Goal: Task Accomplishment & Management: Complete application form

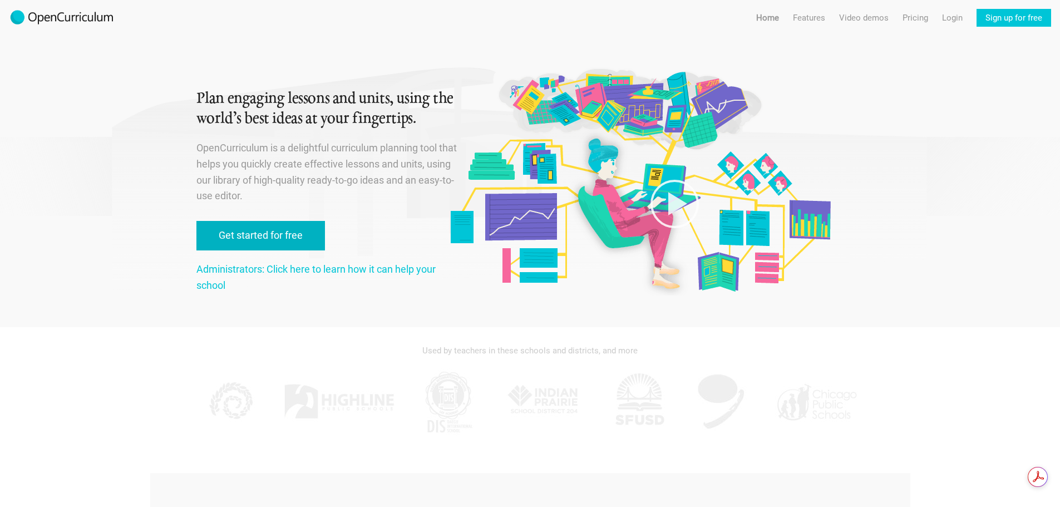
click at [281, 231] on link "Get started for free" at bounding box center [260, 235] width 128 height 29
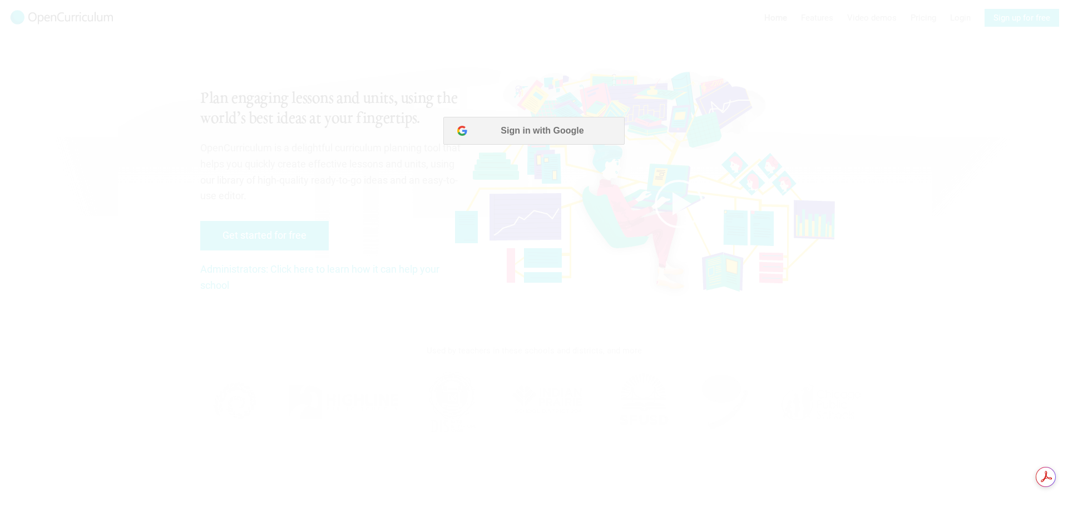
click at [547, 218] on div at bounding box center [534, 253] width 1068 height 507
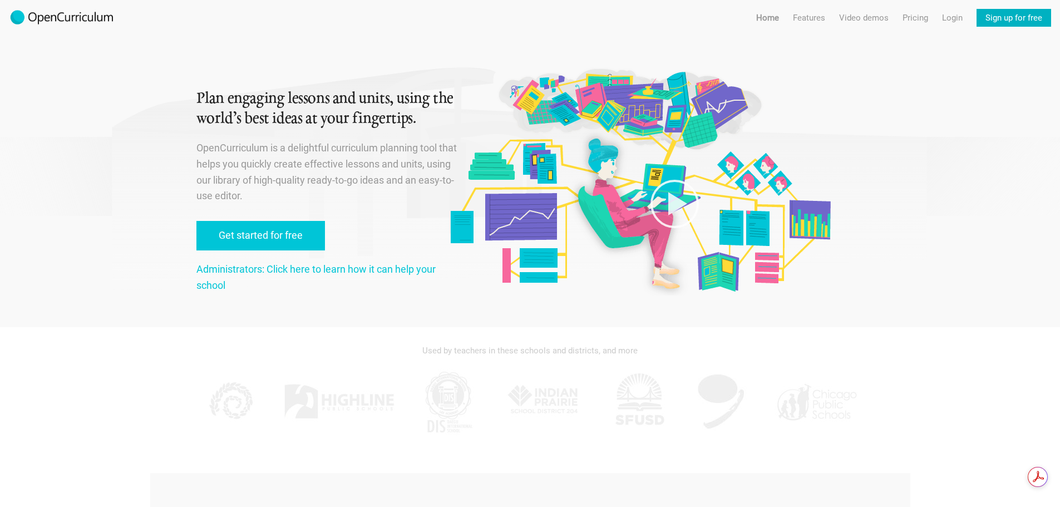
click at [1002, 17] on link "Sign up for free" at bounding box center [1013, 18] width 75 height 18
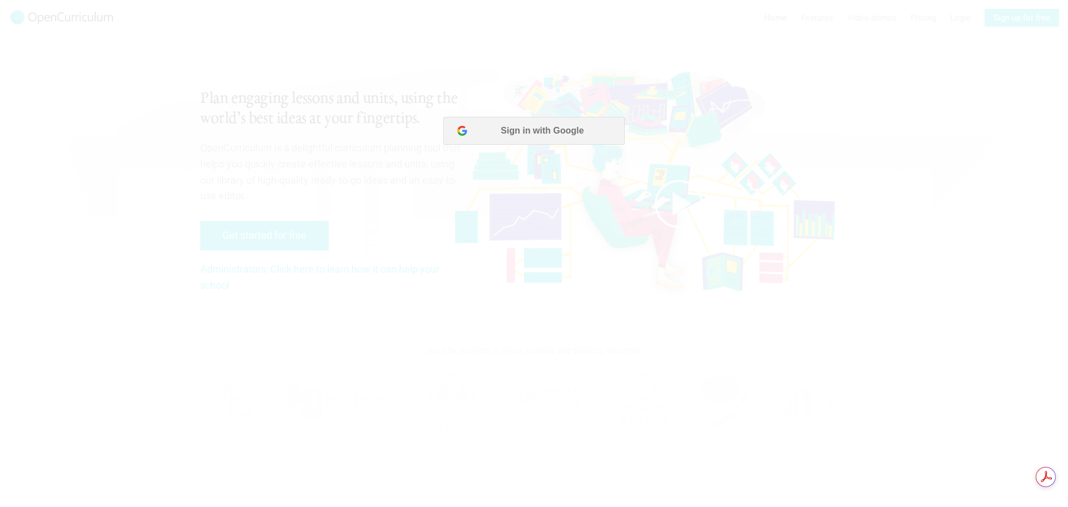
click at [475, 213] on div at bounding box center [534, 253] width 1068 height 507
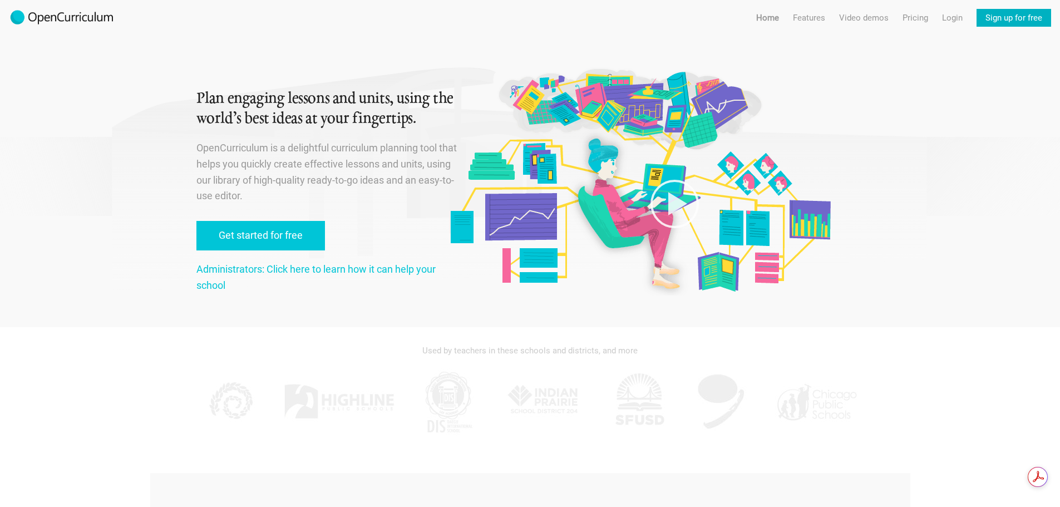
click at [999, 17] on link "Sign up for free" at bounding box center [1013, 18] width 75 height 18
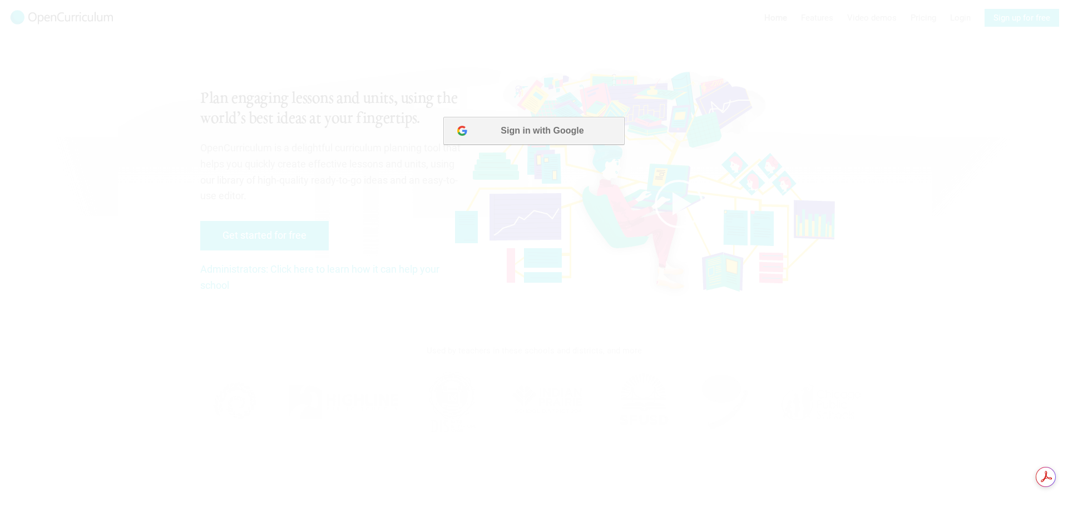
click at [535, 127] on button "Sign in with Google" at bounding box center [533, 131] width 181 height 28
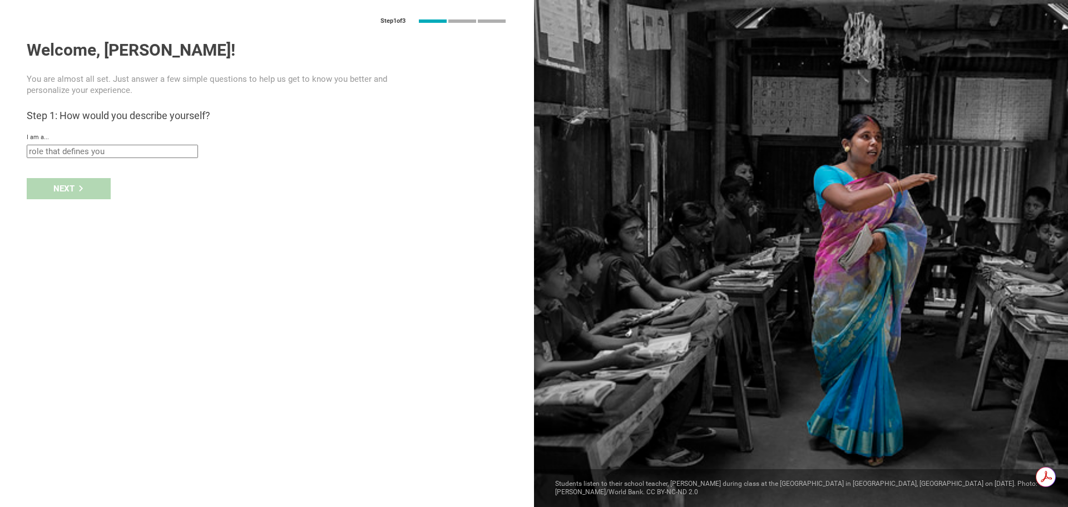
click at [114, 154] on input "text" at bounding box center [112, 151] width 171 height 13
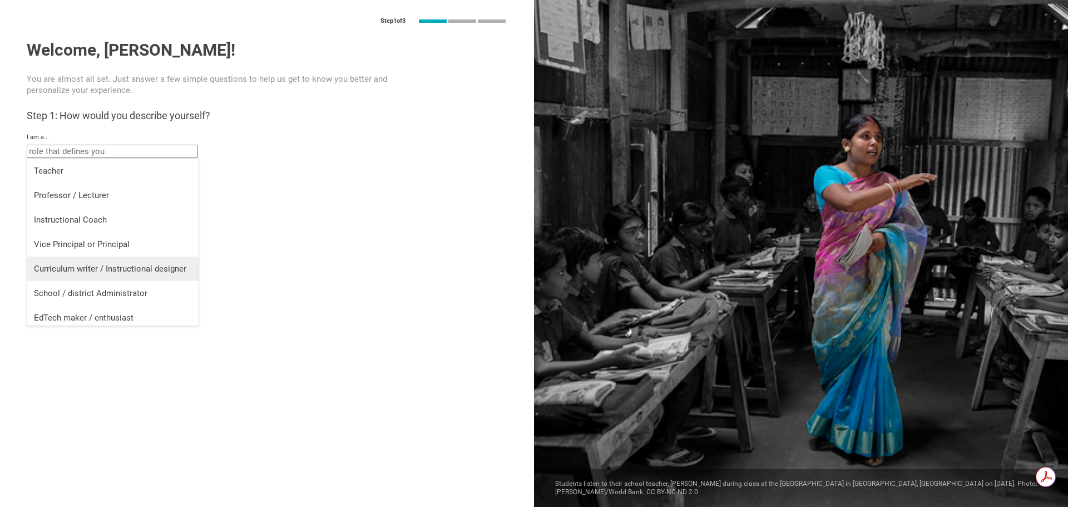
scroll to position [4, 0]
click at [155, 290] on div "School / district Administrator" at bounding box center [113, 288] width 158 height 11
type input "School / district Administrator"
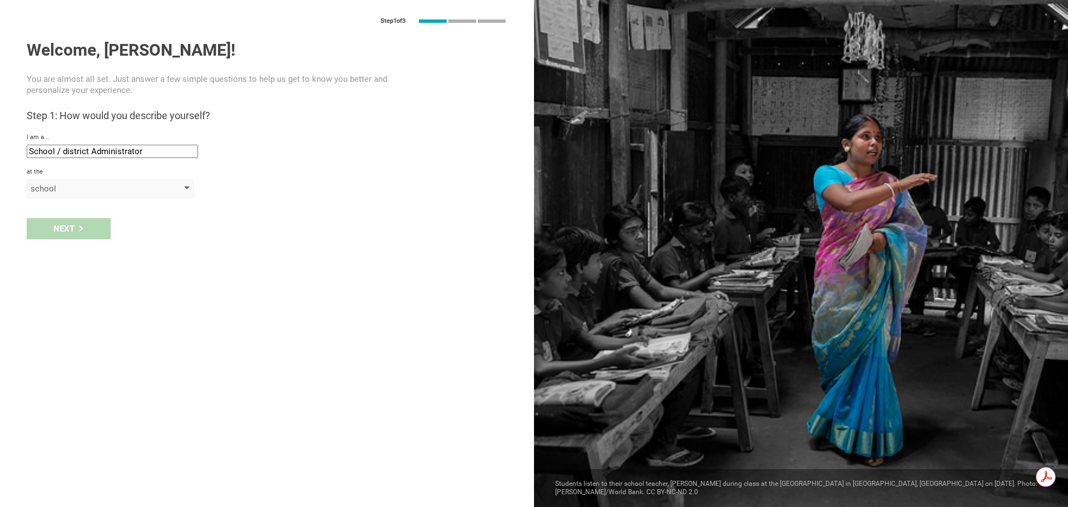
click at [80, 188] on div "school" at bounding box center [94, 188] width 127 height 11
click at [82, 213] on div "school" at bounding box center [111, 210] width 154 height 11
click at [81, 216] on input "text" at bounding box center [112, 214] width 171 height 13
type input "Erie Day School"
click at [92, 250] on div "Next" at bounding box center [69, 251] width 84 height 21
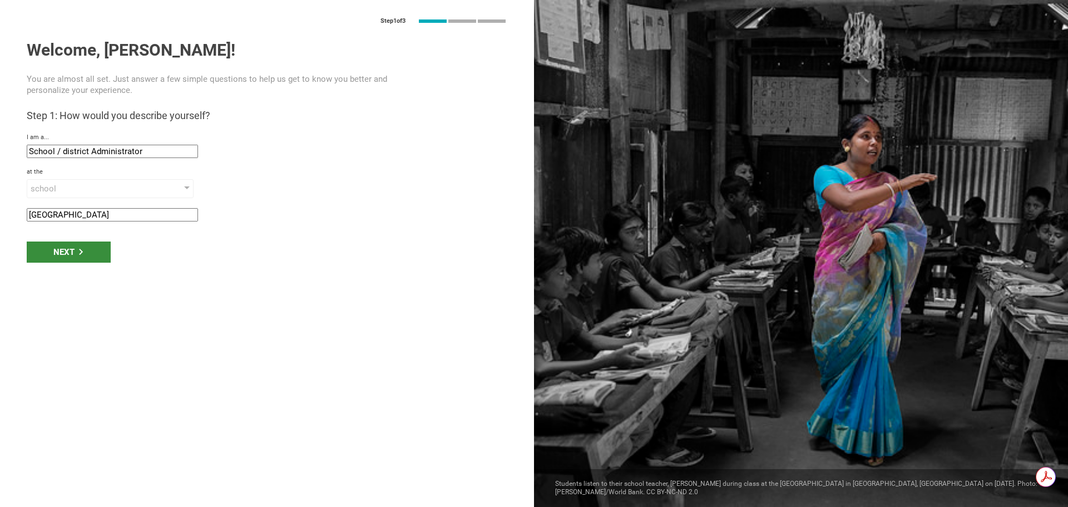
type input "Erie, Pennsylvania"
click at [67, 288] on div "Next" at bounding box center [69, 286] width 84 height 21
click at [61, 284] on div "Next" at bounding box center [69, 286] width 84 height 21
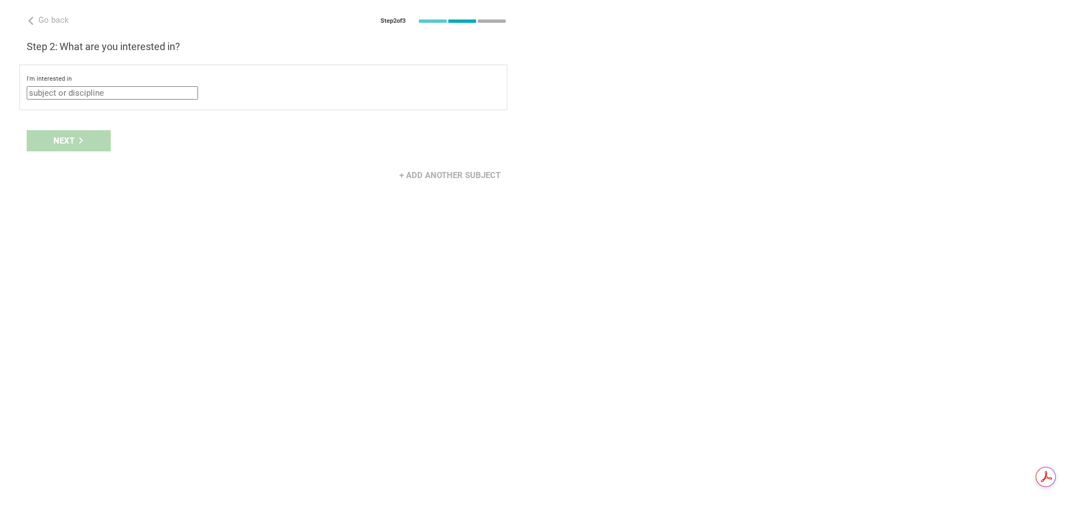
click at [162, 95] on input "text" at bounding box center [112, 92] width 171 height 13
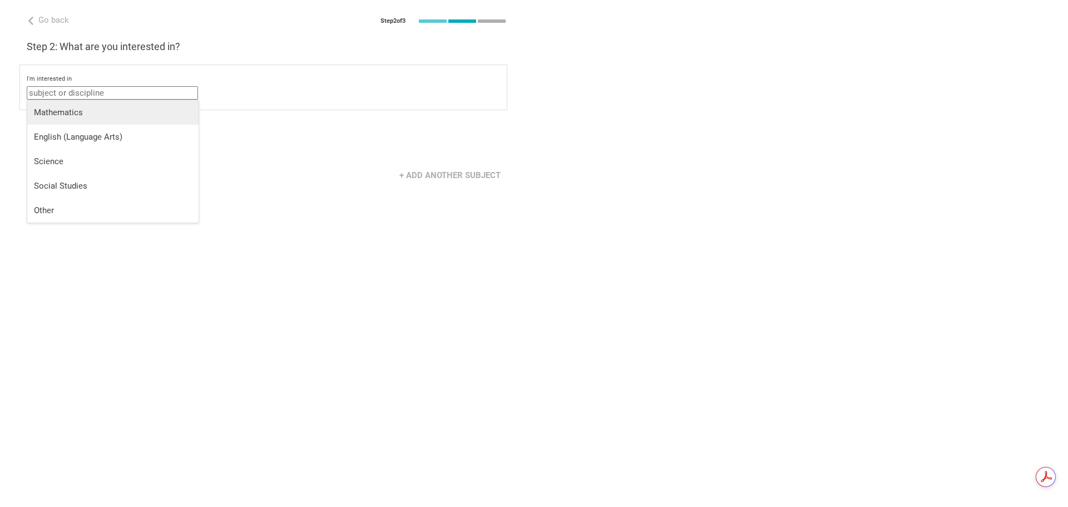
click at [144, 111] on div "Mathematics" at bounding box center [113, 112] width 158 height 11
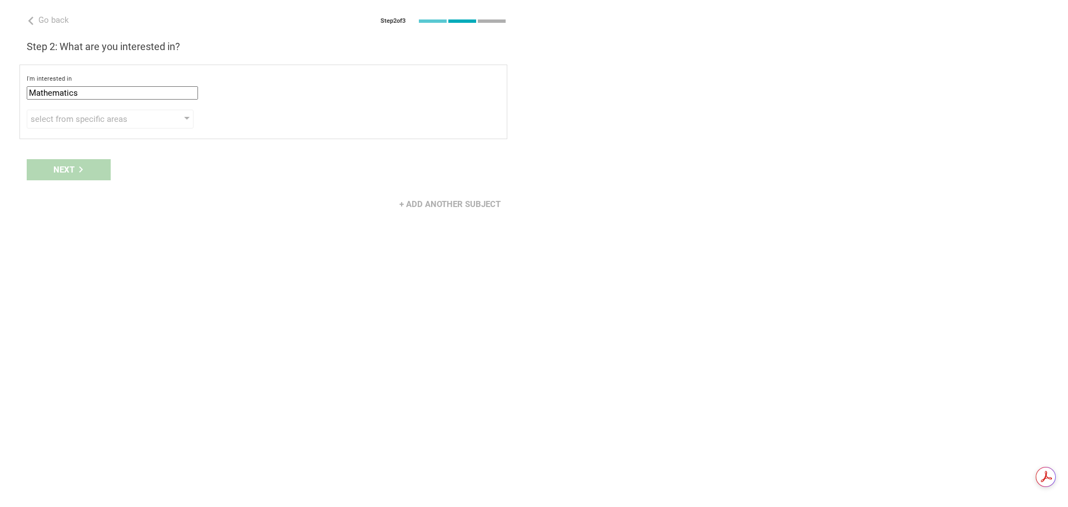
click at [149, 97] on input "Mathematics" at bounding box center [112, 92] width 171 height 13
click at [235, 124] on div "select from specific areas Algebra Geometry Trigonometry Calculus Statistics" at bounding box center [263, 119] width 473 height 19
click at [161, 122] on div "select from specific areas" at bounding box center [110, 119] width 167 height 19
click at [150, 95] on input "Mathematics" at bounding box center [112, 92] width 171 height 13
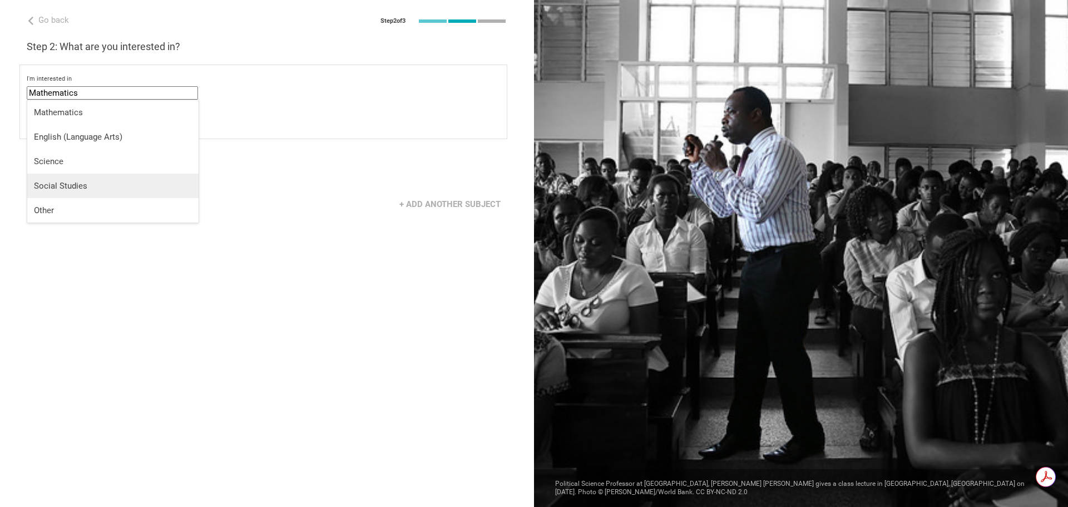
click at [82, 184] on div "Social Studies" at bounding box center [113, 185] width 158 height 11
type input "Social Studies"
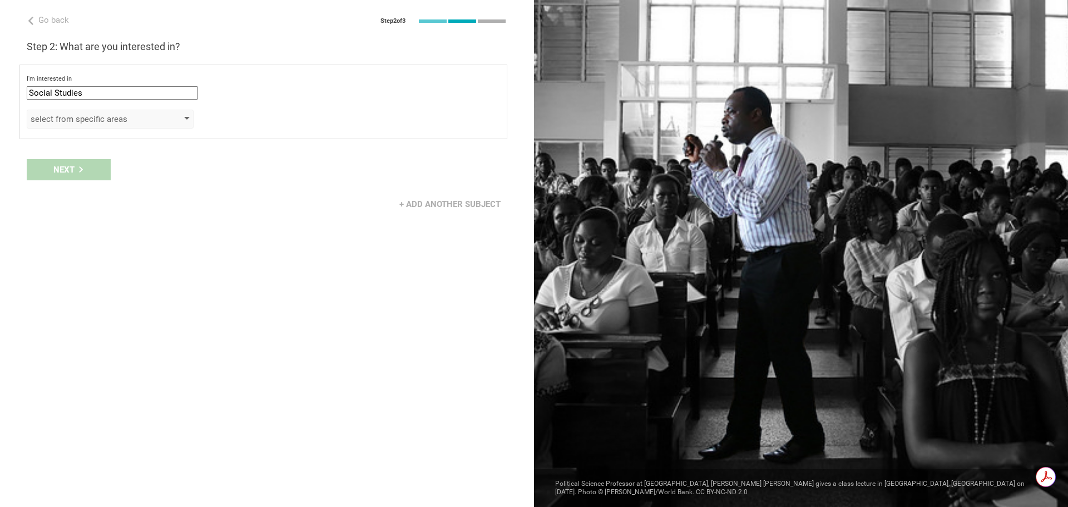
click at [71, 123] on div "select from specific areas" at bounding box center [94, 118] width 127 height 11
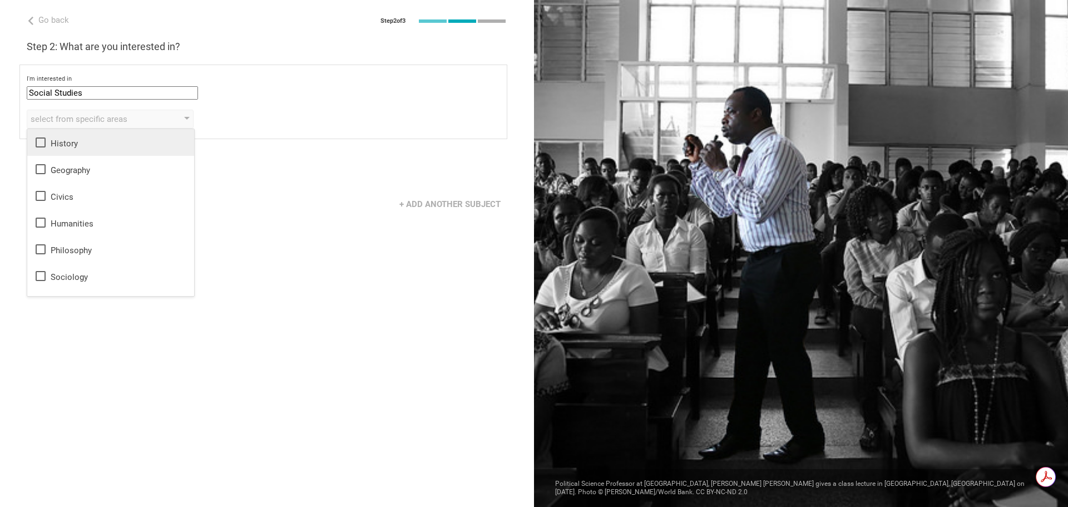
click at [40, 142] on icon at bounding box center [40, 142] width 13 height 13
click at [39, 167] on icon at bounding box center [40, 168] width 13 height 13
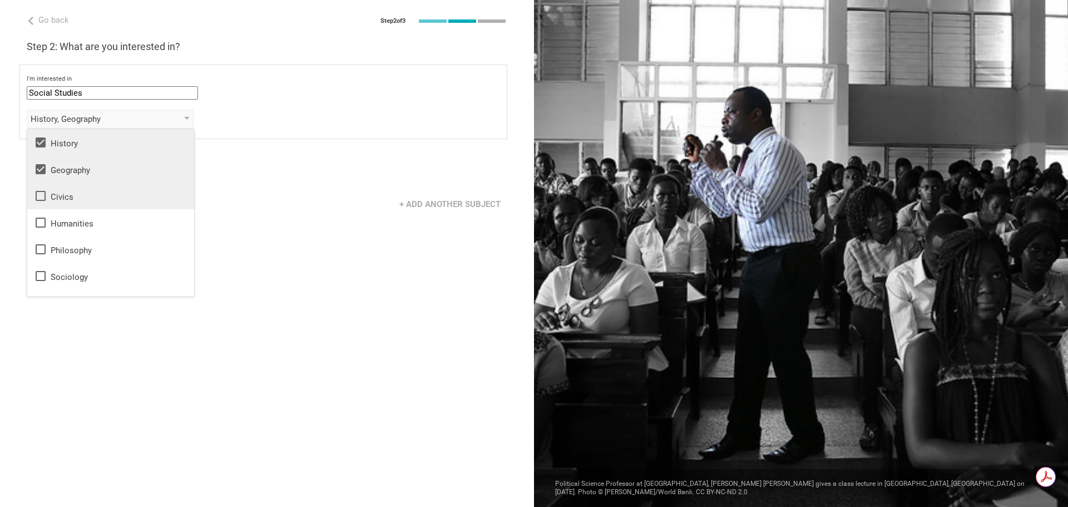
click at [41, 191] on icon at bounding box center [41, 196] width 10 height 10
click at [36, 215] on li "Humanities" at bounding box center [110, 222] width 167 height 27
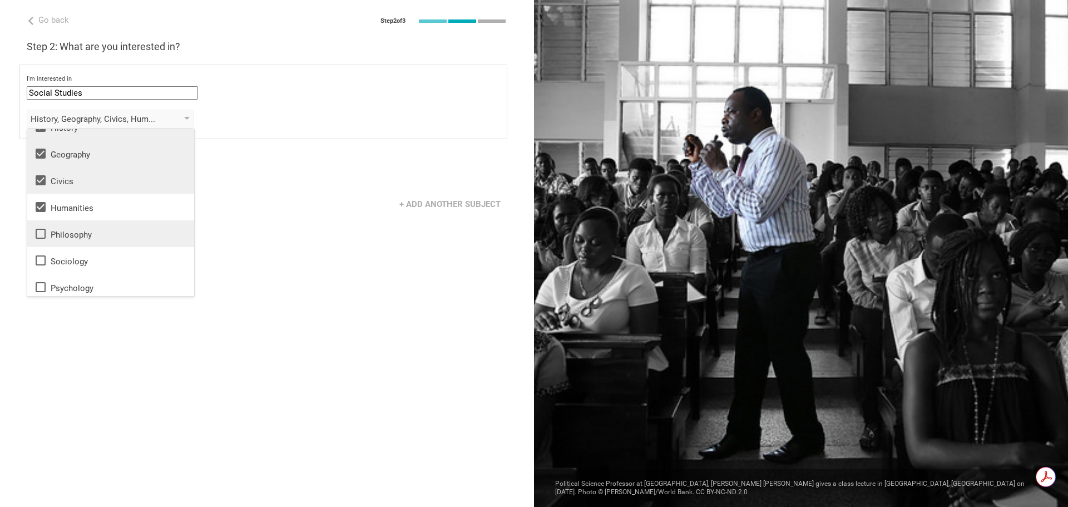
scroll to position [20, 0]
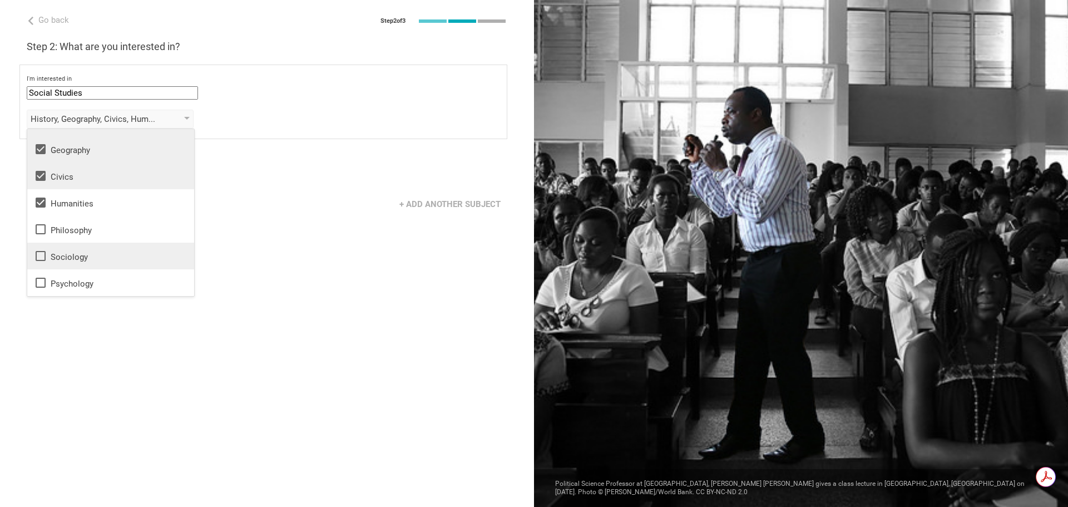
click at [38, 253] on icon at bounding box center [40, 255] width 13 height 13
click at [344, 195] on div "+ Add another subject" at bounding box center [267, 204] width 534 height 34
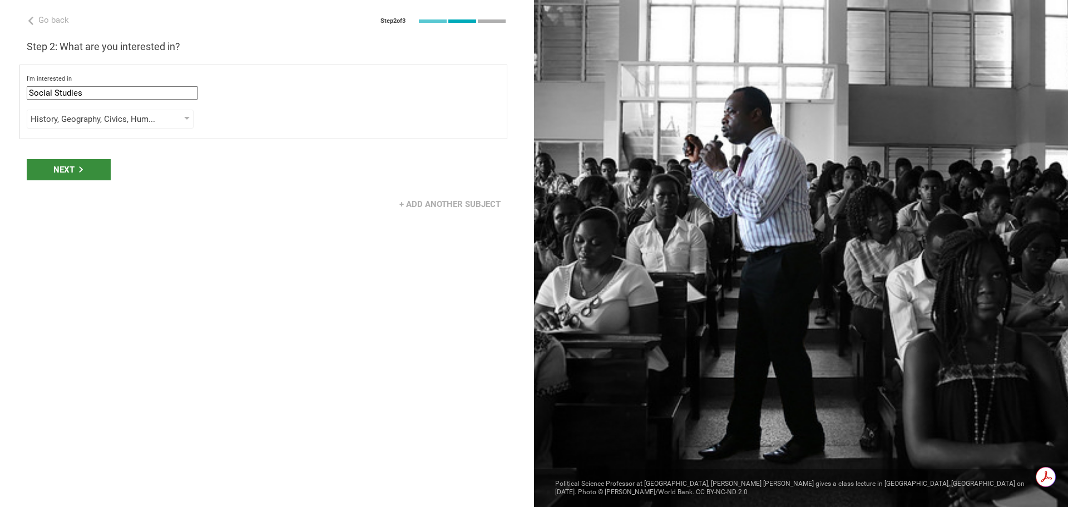
click at [90, 173] on div "Next" at bounding box center [69, 169] width 84 height 21
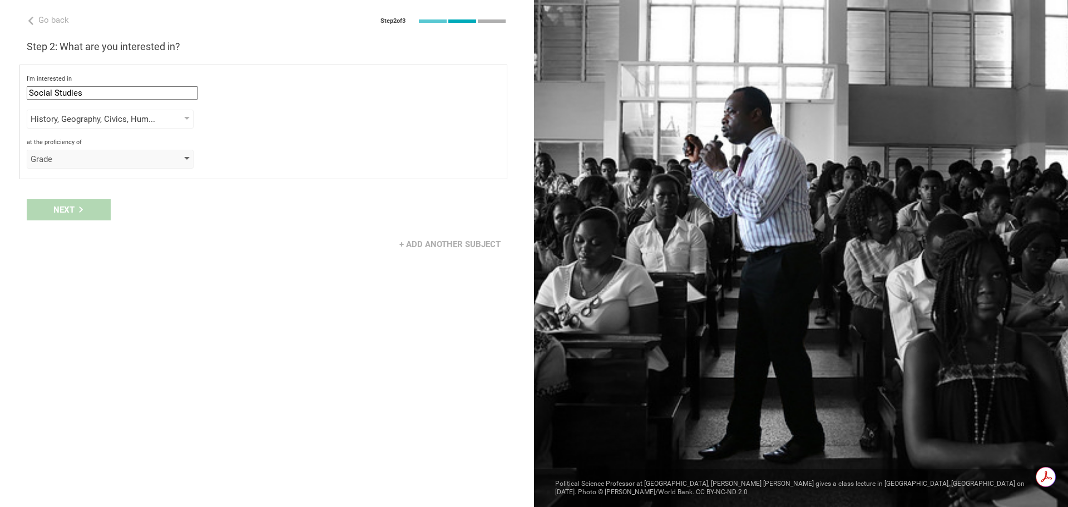
click at [91, 154] on div "Grade" at bounding box center [94, 159] width 127 height 11
click at [89, 185] on div "Grade" at bounding box center [111, 181] width 154 height 11
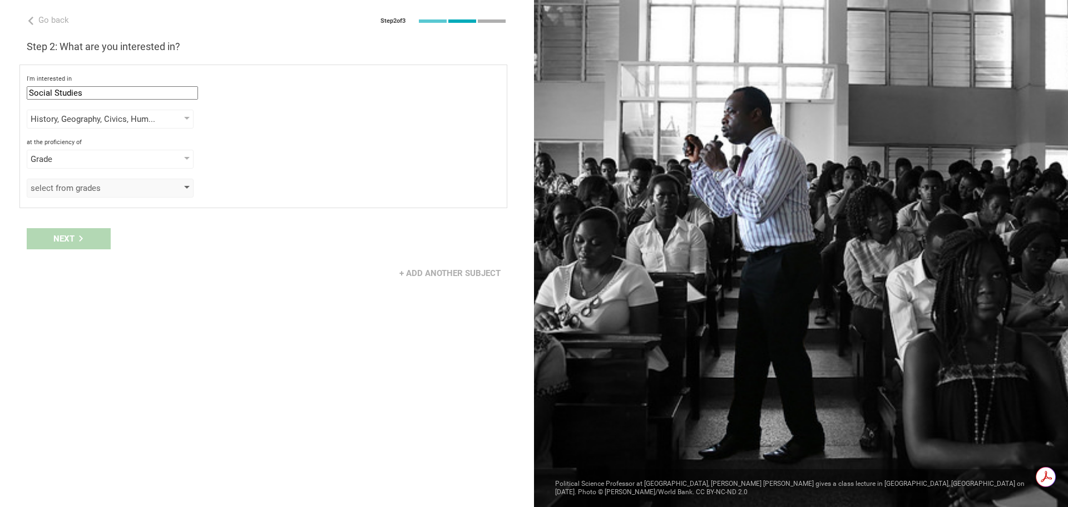
click at [89, 186] on div "select from grades" at bounding box center [94, 187] width 127 height 11
click at [38, 238] on icon at bounding box center [41, 234] width 10 height 10
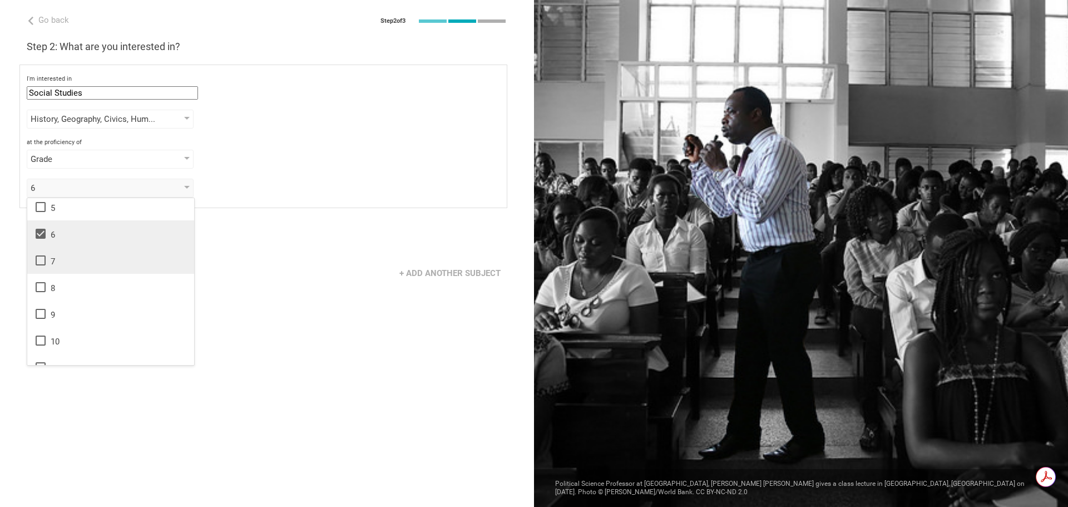
click at [36, 260] on icon at bounding box center [41, 260] width 10 height 10
click at [39, 284] on icon at bounding box center [40, 286] width 13 height 13
click at [253, 190] on div "6, 7, 8 1 2 3 4 5 6 7 8 9 10 11 12 13" at bounding box center [263, 188] width 473 height 19
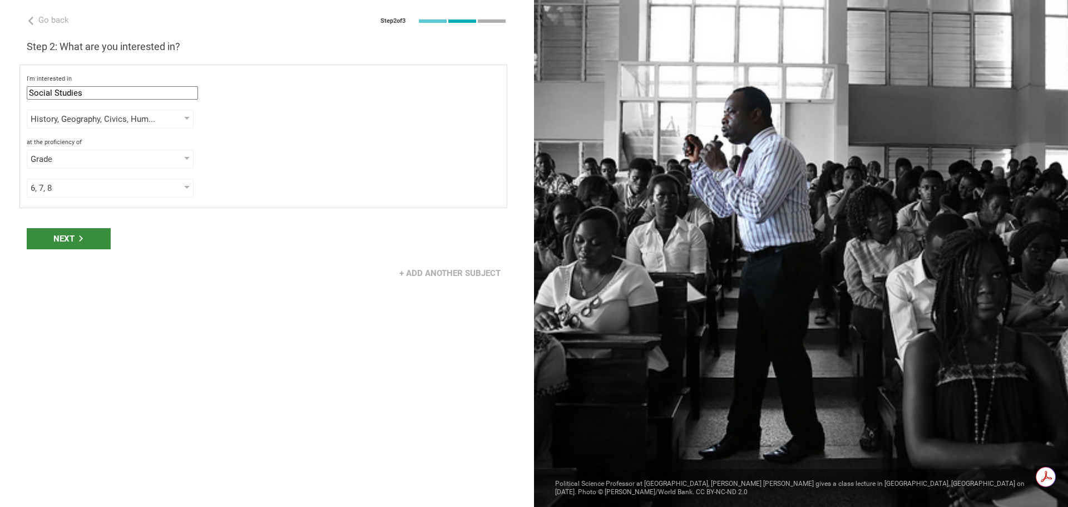
click at [88, 247] on div "Next" at bounding box center [69, 238] width 84 height 21
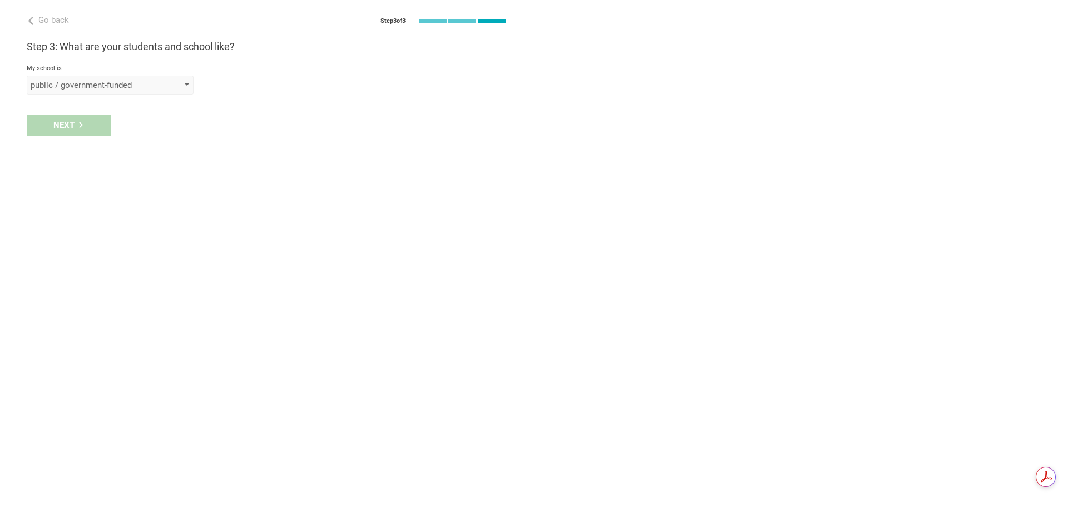
click at [175, 90] on div "public / government-funded" at bounding box center [110, 85] width 167 height 19
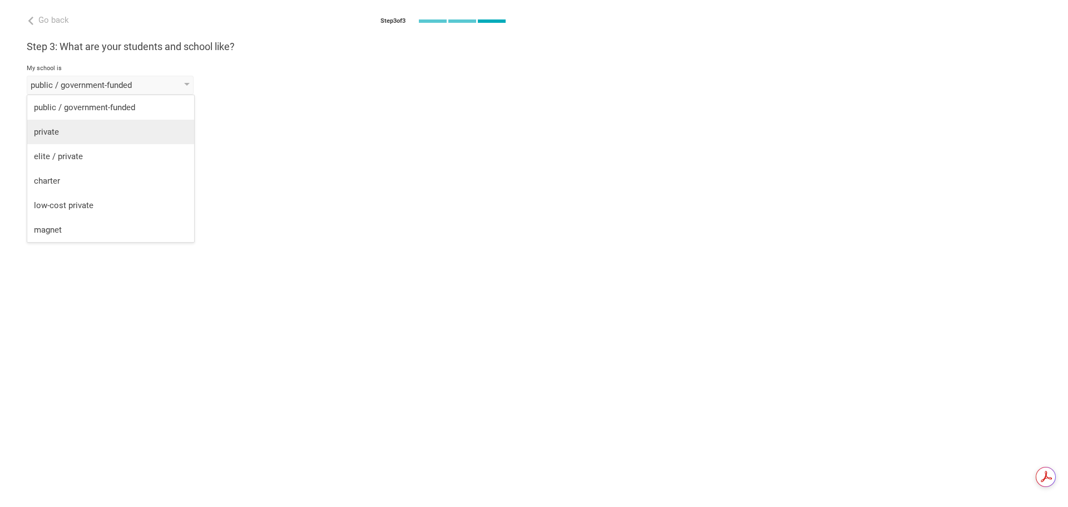
click at [112, 131] on div "private" at bounding box center [111, 131] width 154 height 11
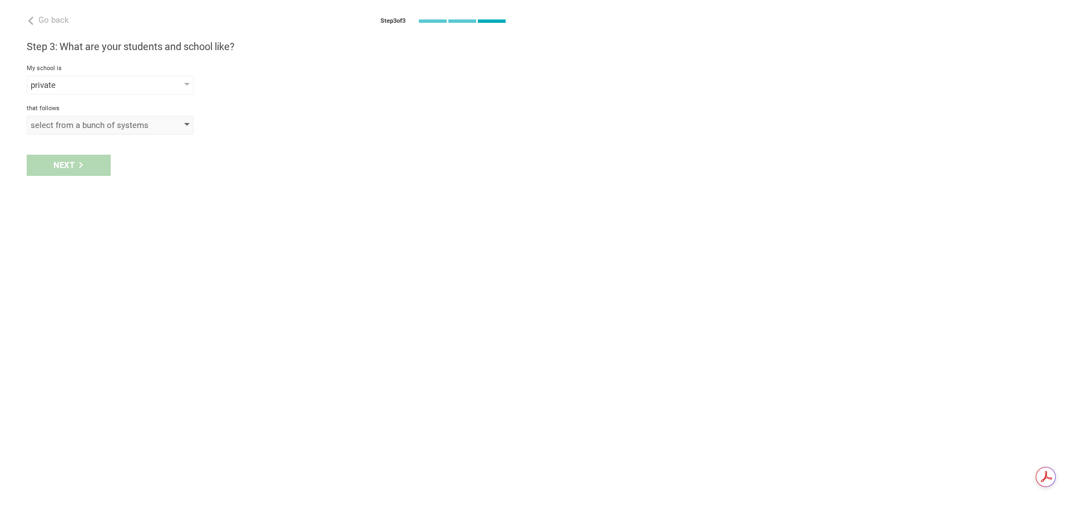
click at [95, 131] on div "select from a bunch of systems" at bounding box center [110, 125] width 167 height 19
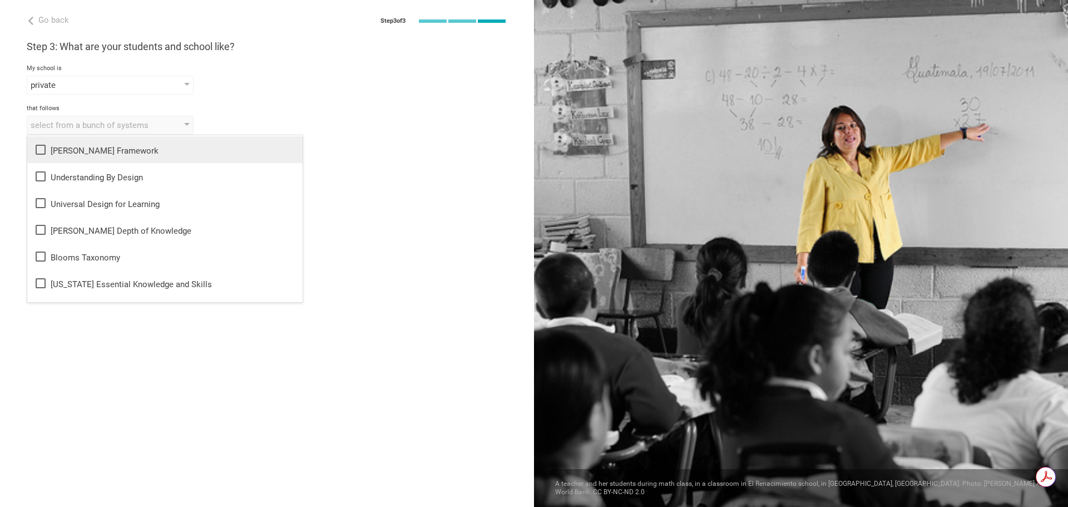
scroll to position [0, 0]
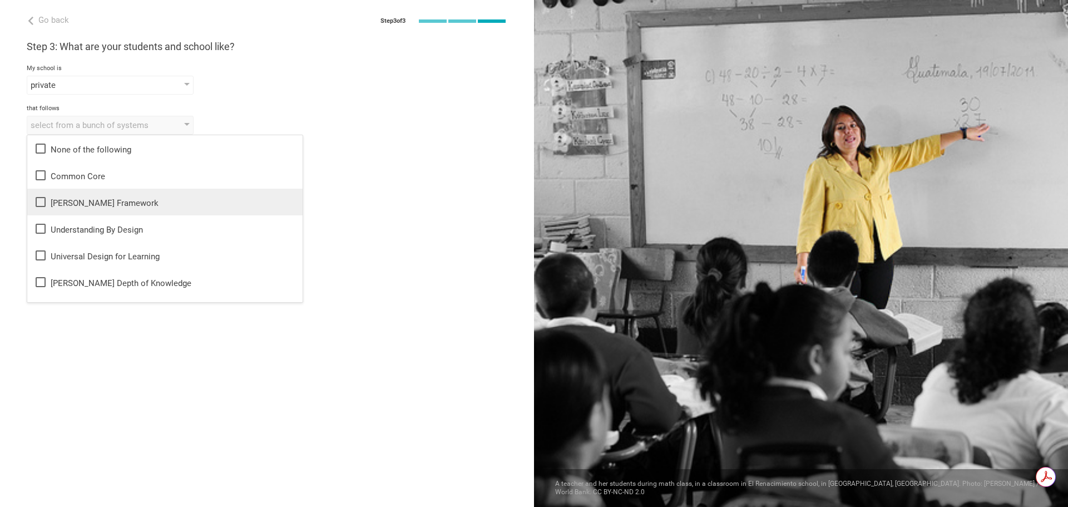
click at [108, 201] on div "Danielson Framework" at bounding box center [165, 201] width 262 height 13
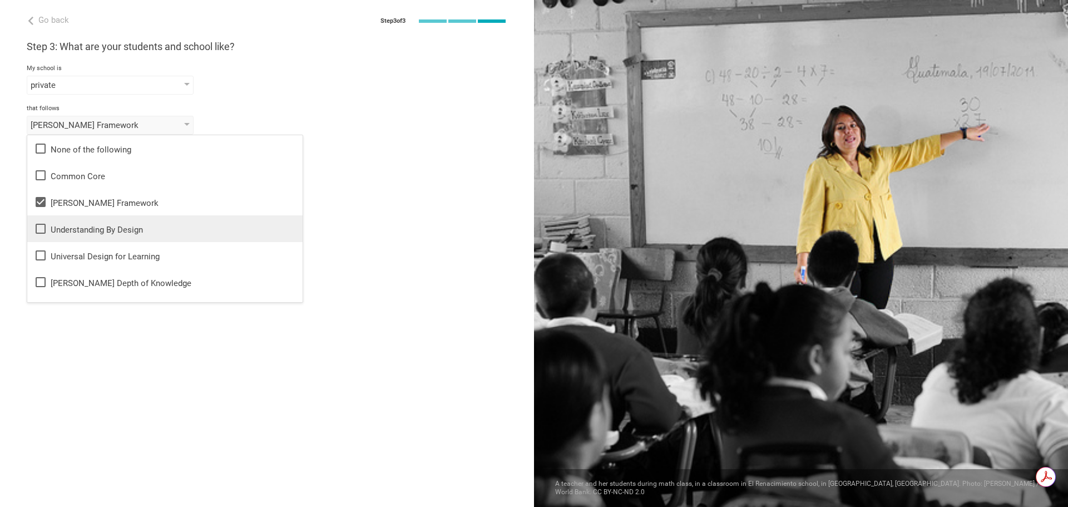
click at [103, 221] on li "Understanding By Design" at bounding box center [164, 228] width 275 height 27
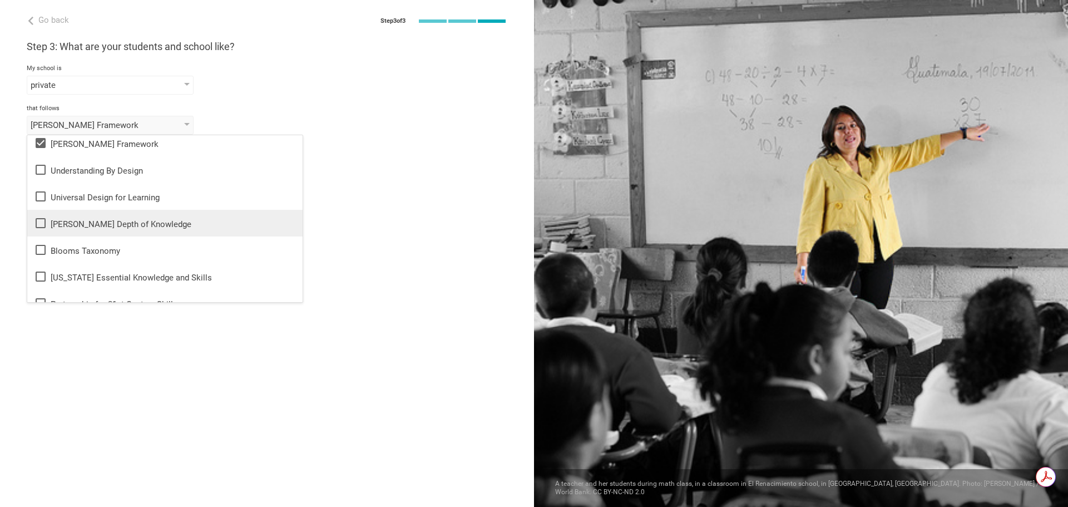
scroll to position [56, 0]
click at [141, 231] on div "Webb's Depth of Knowledge" at bounding box center [165, 226] width 262 height 13
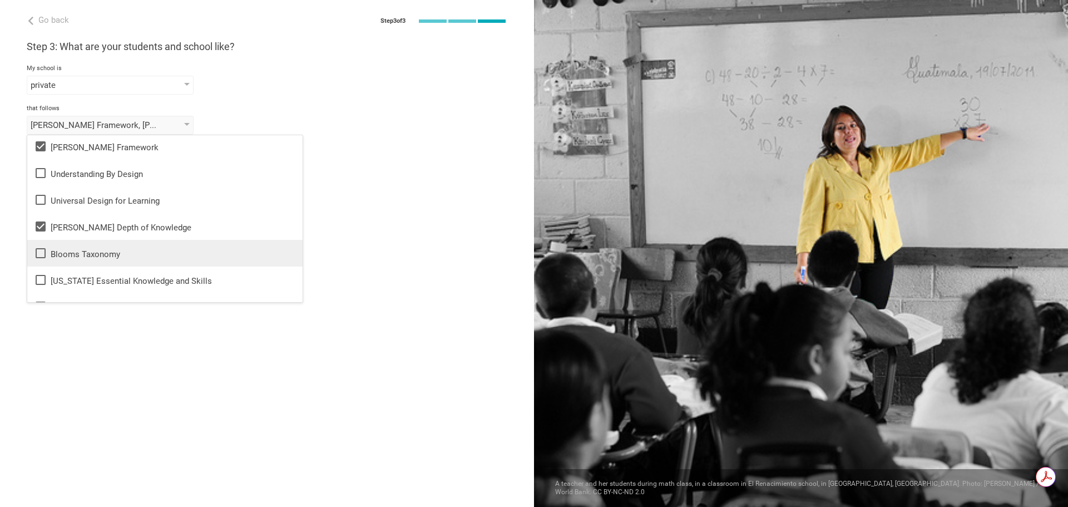
click at [115, 251] on div "Blooms Taxonomy" at bounding box center [165, 252] width 262 height 13
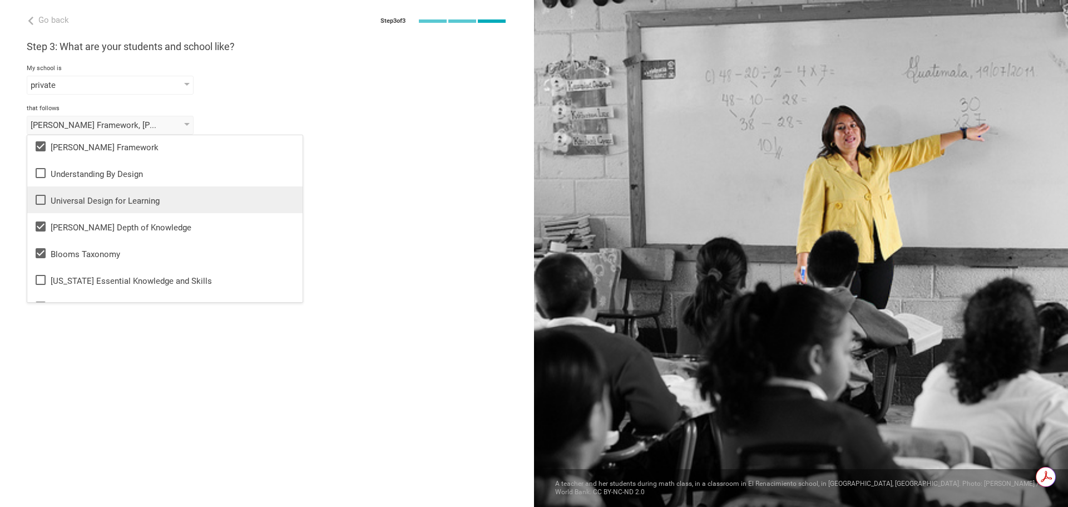
click at [41, 198] on icon at bounding box center [40, 199] width 13 height 13
click at [40, 182] on li "Understanding By Design" at bounding box center [164, 173] width 275 height 27
click at [410, 180] on div "Next" at bounding box center [267, 165] width 534 height 34
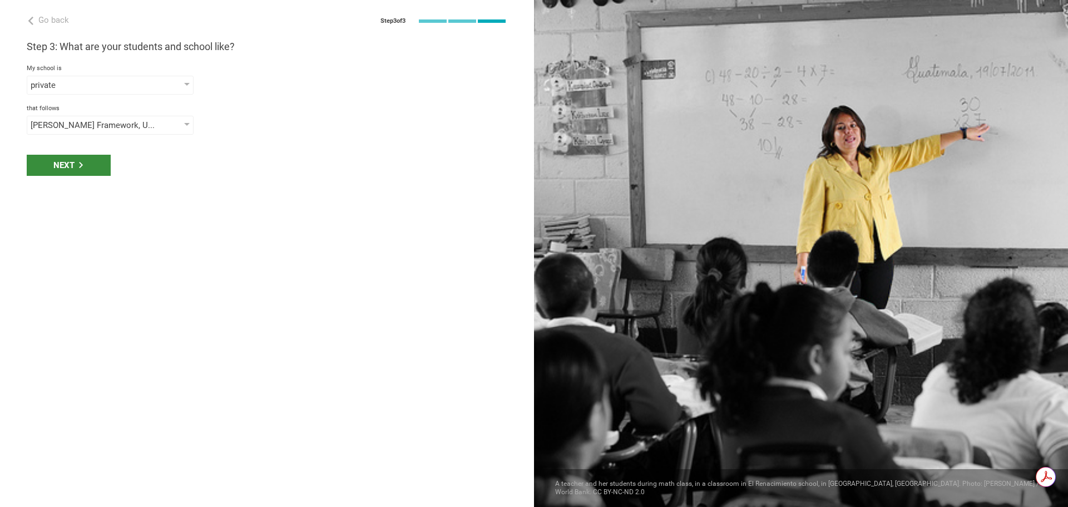
click at [75, 165] on div "Next" at bounding box center [69, 165] width 84 height 21
click at [158, 165] on div "select phrases that describe your student population" at bounding box center [110, 165] width 167 height 19
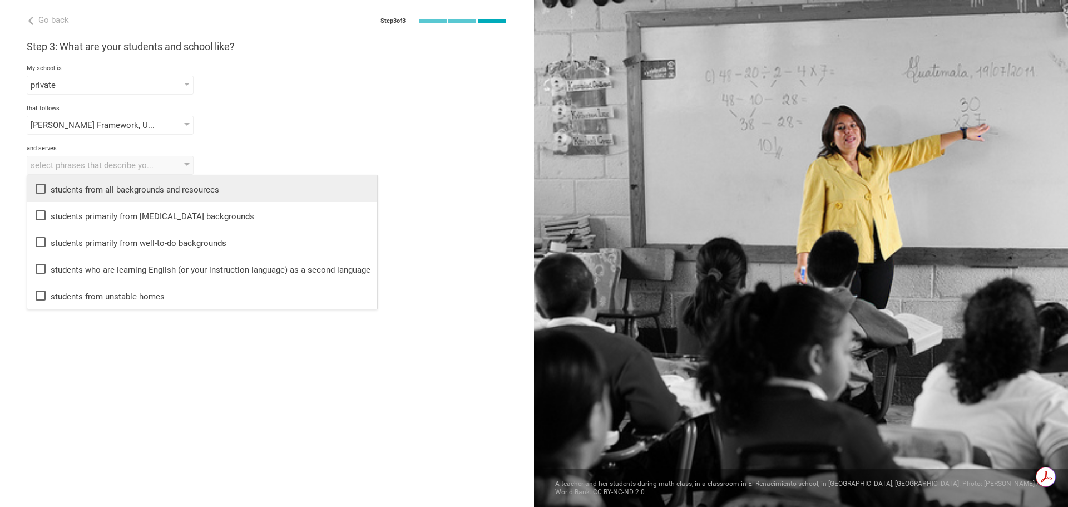
click at [162, 189] on div "students from all backgrounds and resources" at bounding box center [202, 188] width 337 height 13
drag, startPoint x: 309, startPoint y: 135, endPoint x: 237, endPoint y: 229, distance: 117.8
click at [238, 175] on div "Step 3: What are your students and school like? My school is private public / g…" at bounding box center [267, 107] width 481 height 135
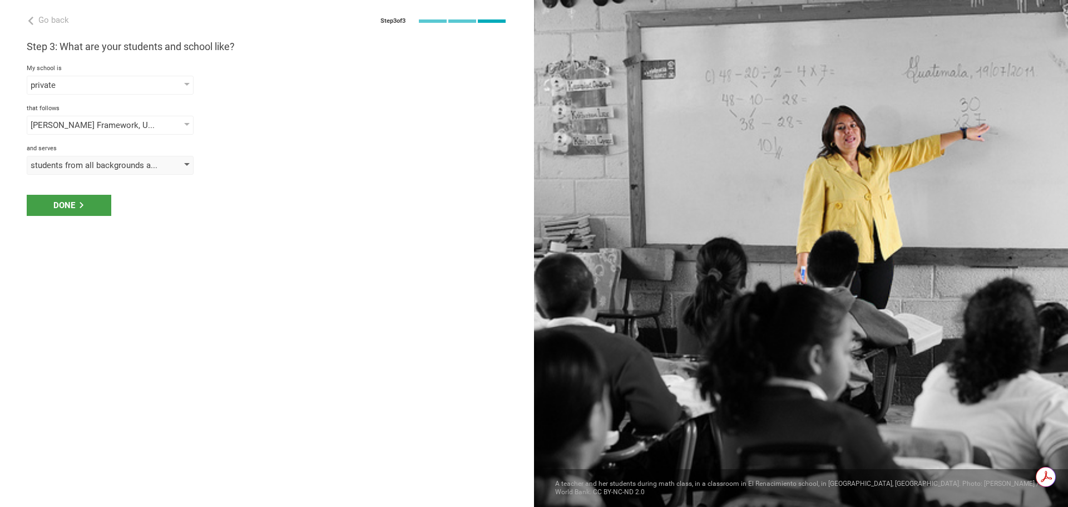
click at [131, 157] on div "students from all backgrounds and resources" at bounding box center [110, 165] width 167 height 19
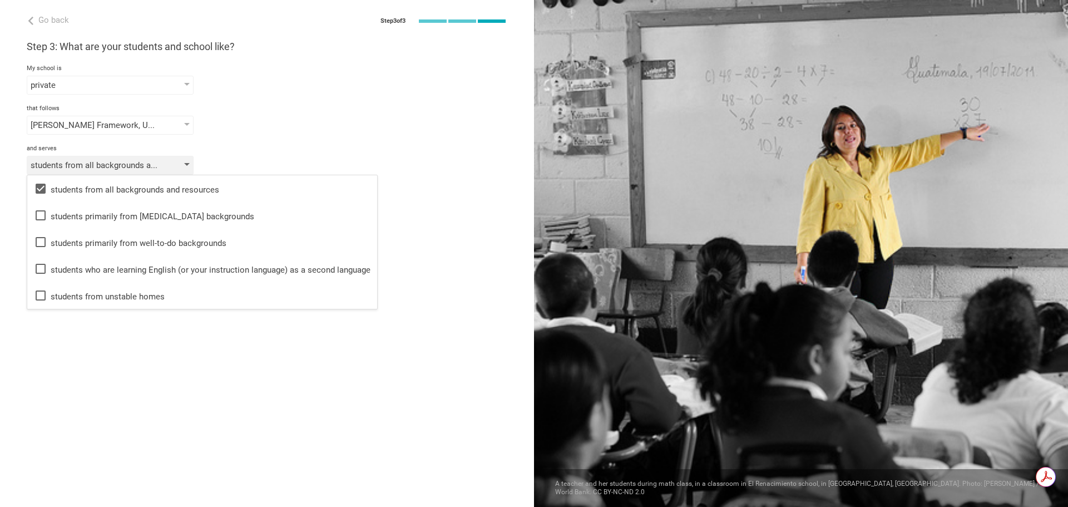
click at [131, 164] on div "students from all backgrounds and resources" at bounding box center [94, 165] width 127 height 11
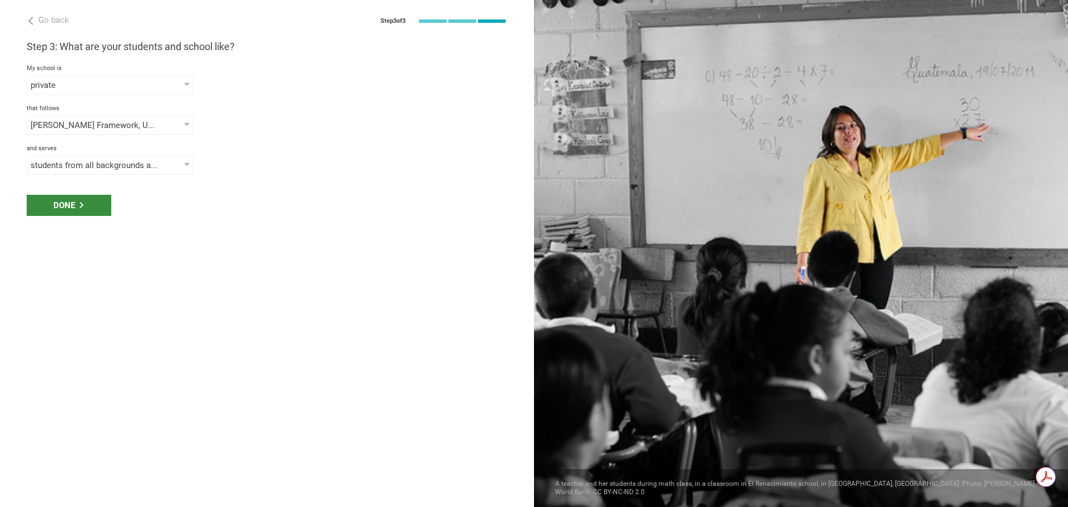
click at [73, 204] on div "Done" at bounding box center [69, 205] width 85 height 21
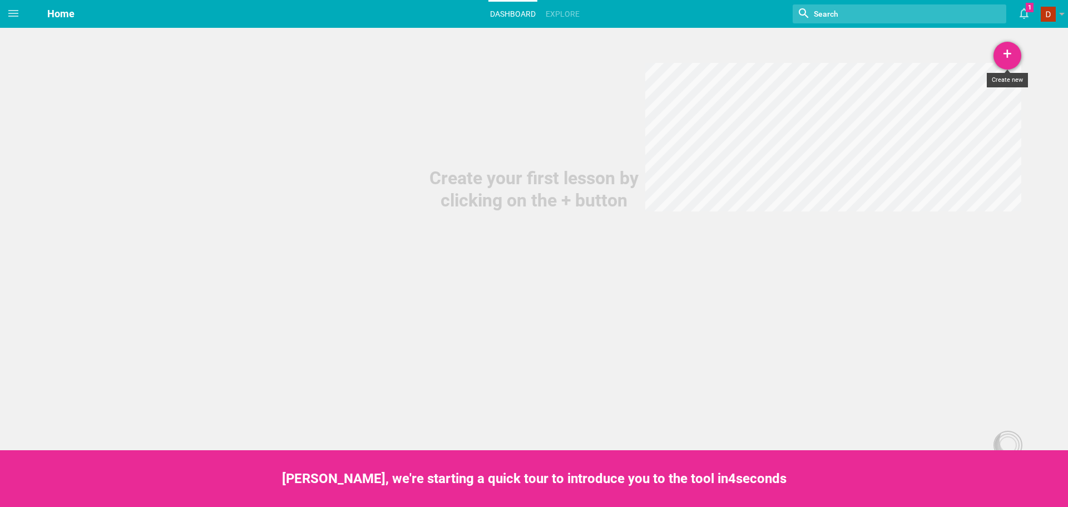
click at [1012, 52] on div "+" at bounding box center [1008, 56] width 28 height 28
click at [972, 115] on link "Unit" at bounding box center [979, 110] width 83 height 24
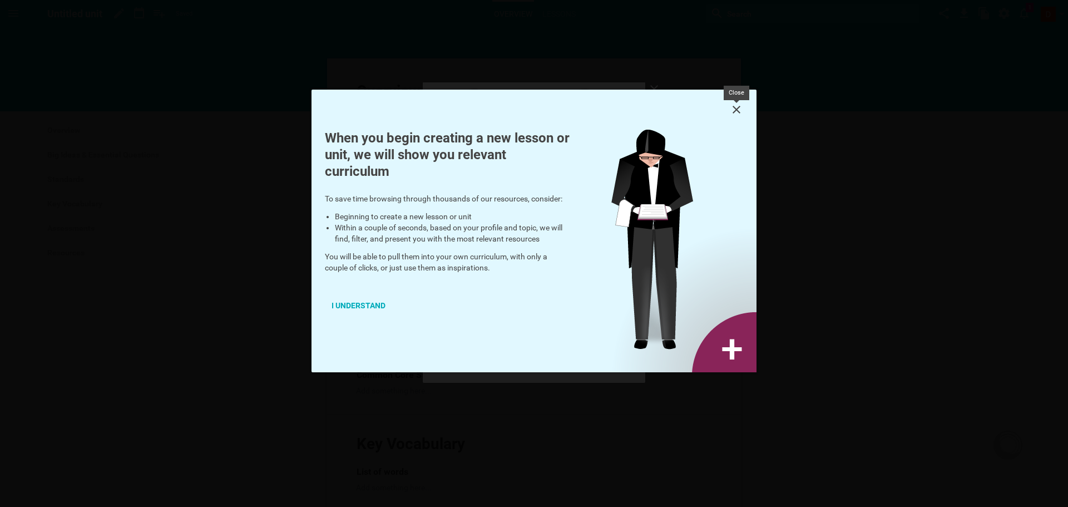
click at [735, 107] on icon at bounding box center [736, 109] width 13 height 13
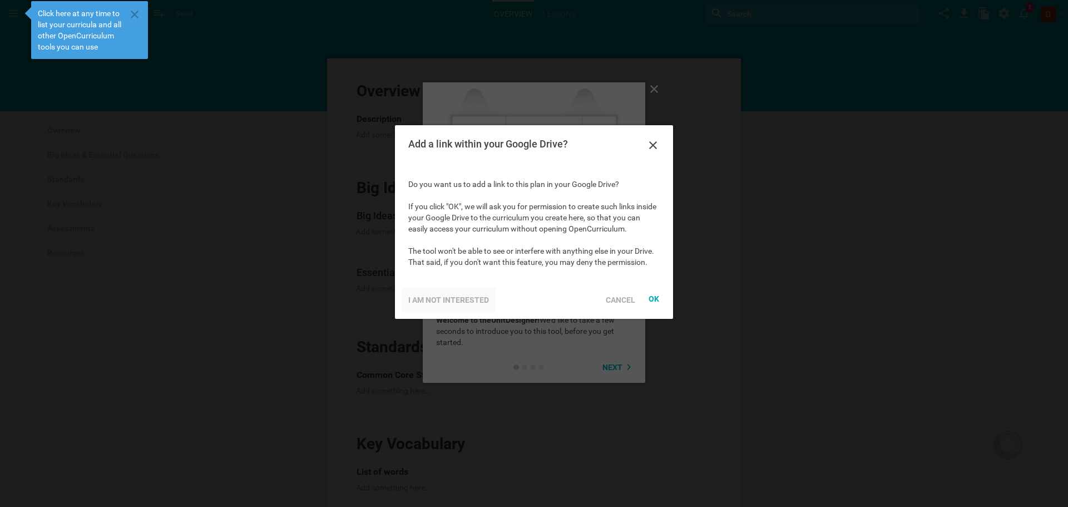
click at [456, 298] on div "I am not interested" at bounding box center [449, 300] width 94 height 24
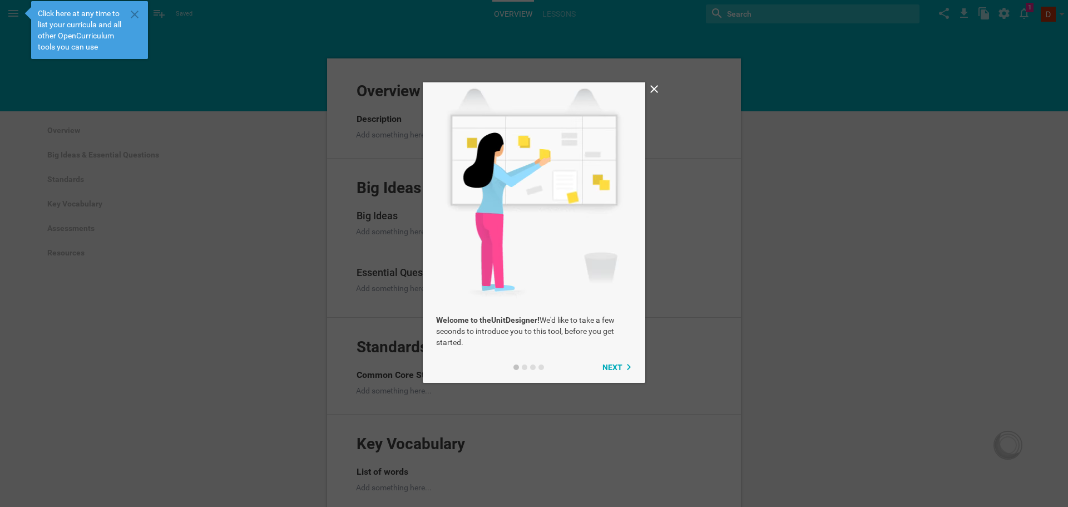
drag, startPoint x: 609, startPoint y: 346, endPoint x: 610, endPoint y: 335, distance: 10.6
click at [609, 344] on div "Welcome to the Unit Designer! We'd like to take a few seconds to introduce you …" at bounding box center [534, 330] width 223 height 33
click at [655, 91] on icon at bounding box center [654, 88] width 13 height 13
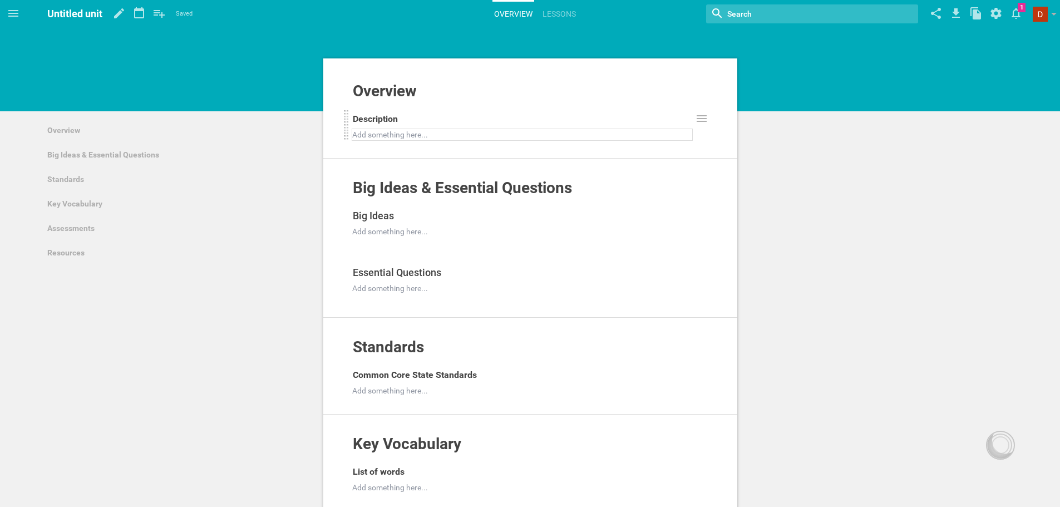
click at [433, 137] on div at bounding box center [522, 134] width 339 height 11
click at [409, 235] on div at bounding box center [522, 231] width 339 height 11
click at [13, 10] on icon at bounding box center [13, 13] width 10 height 7
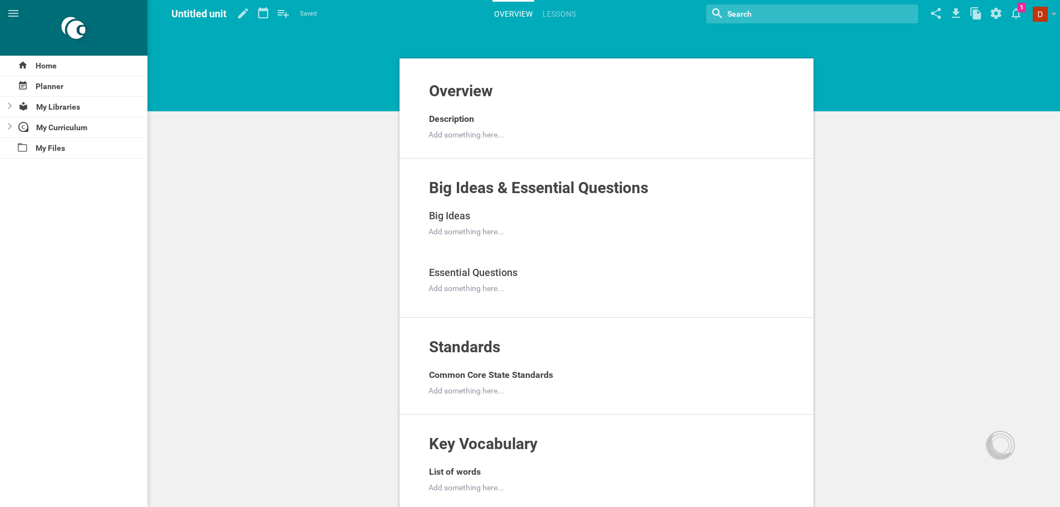
click at [71, 96] on div "Planner" at bounding box center [73, 86] width 147 height 21
click at [71, 107] on div "My Libraries" at bounding box center [81, 107] width 133 height 20
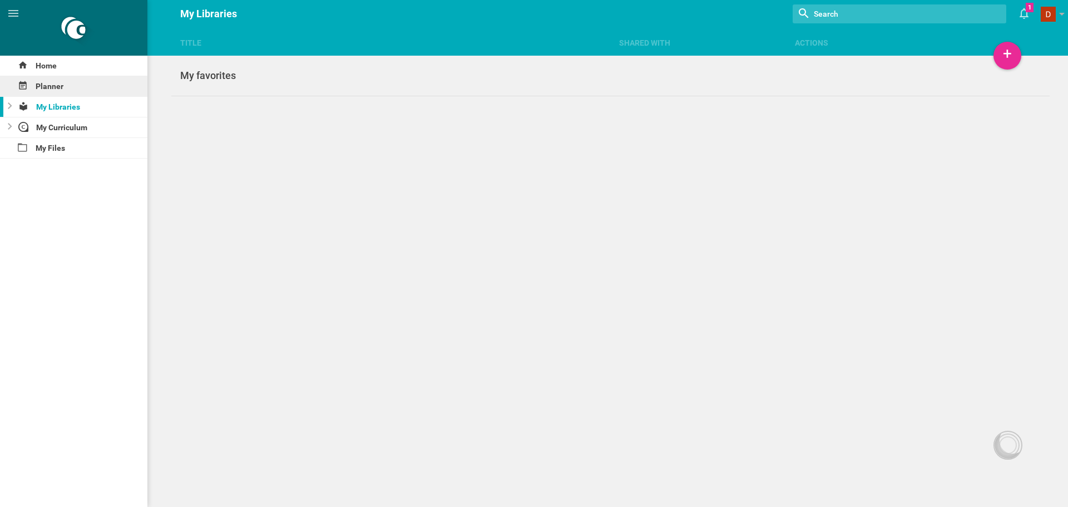
click at [65, 88] on div "Planner" at bounding box center [73, 86] width 147 height 20
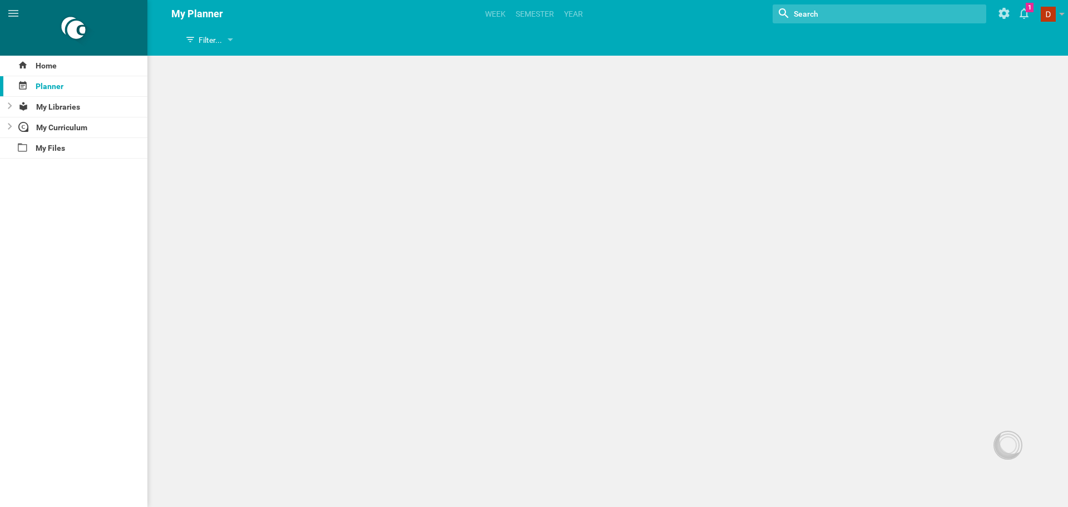
click at [365, 166] on div "thhfgh Filter... Show everything Units Lessons Events Google Calendar events Co…" at bounding box center [534, 253] width 1068 height 507
click at [577, 9] on link "Year" at bounding box center [573, 14] width 22 height 24
click at [1011, 328] on div "thhfgh Filter... Show everything Units Lessons Events Google Calendar events Co…" at bounding box center [534, 253] width 1068 height 507
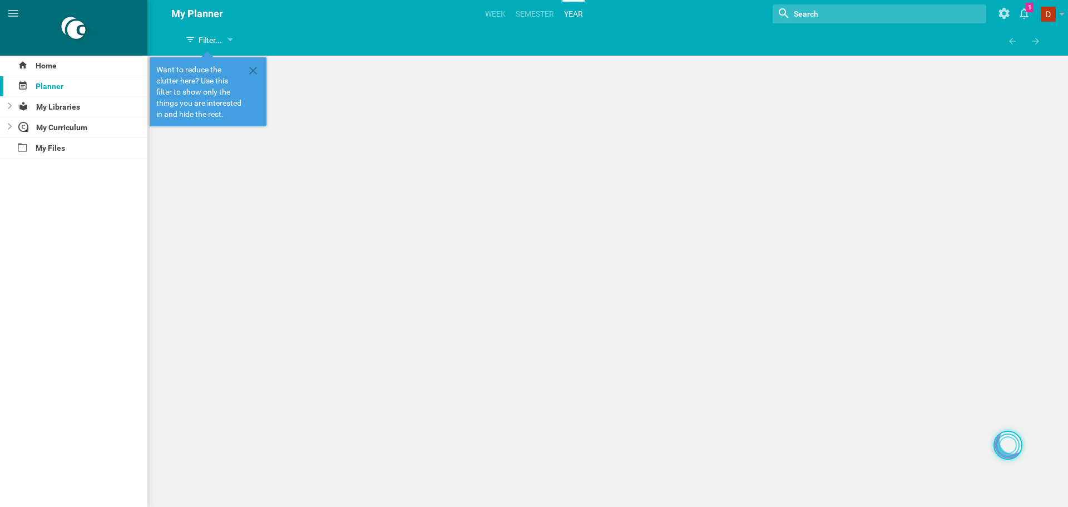
click at [1011, 436] on div at bounding box center [1007, 444] width 23 height 23
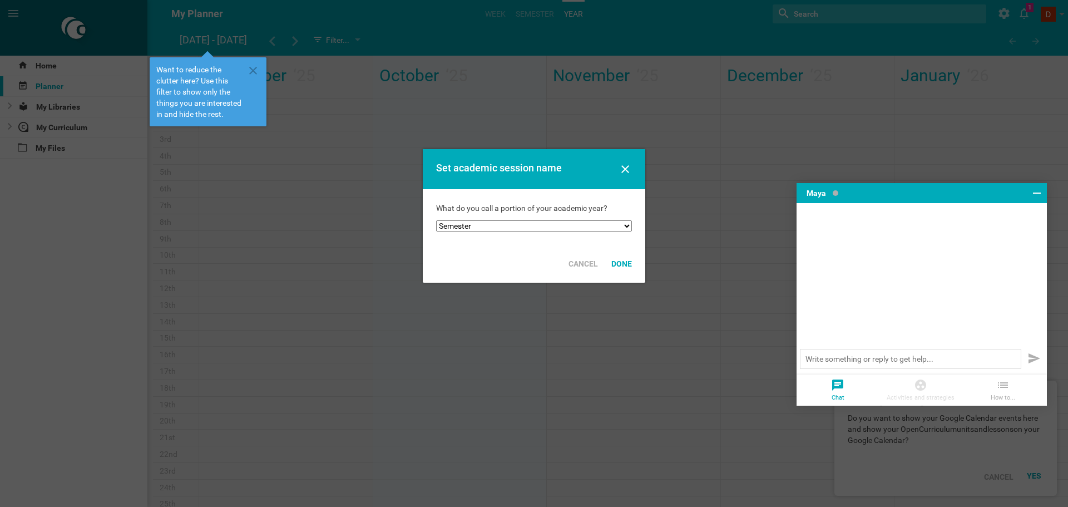
click at [971, 138] on div at bounding box center [534, 253] width 1068 height 507
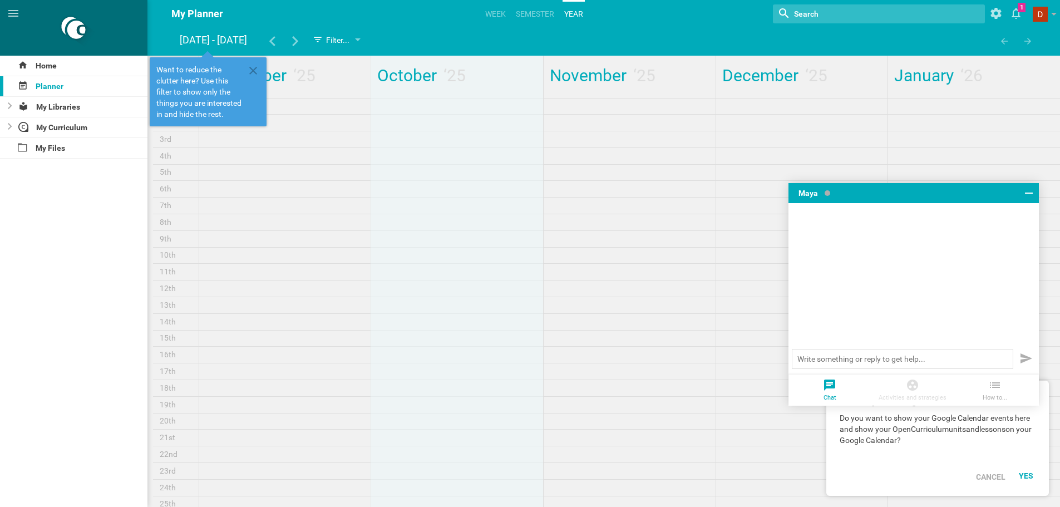
click at [268, 205] on div "[DATE]" at bounding box center [285, 334] width 172 height 556
click at [1044, 13] on span at bounding box center [1039, 14] width 15 height 15
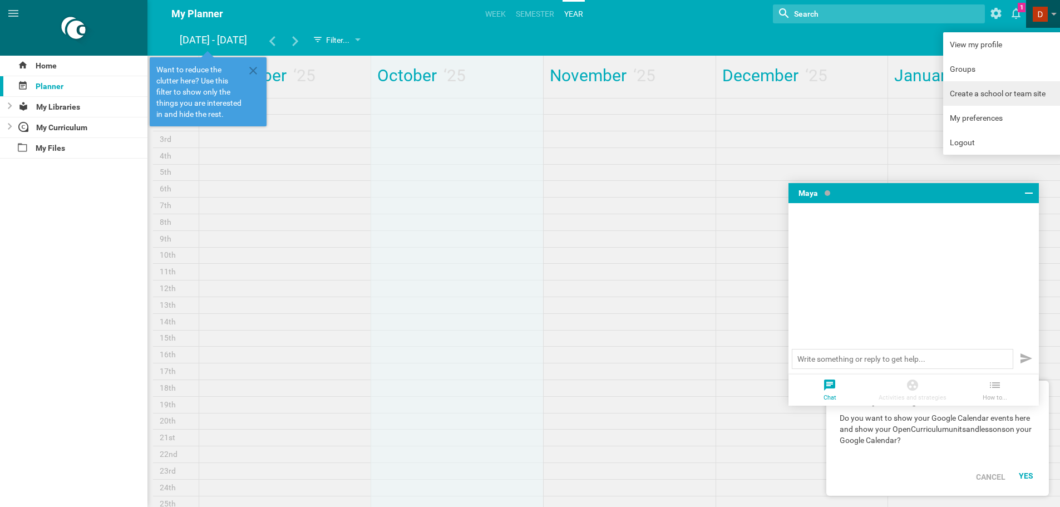
click at [986, 90] on link "Create a school or team site" at bounding box center [1005, 93] width 125 height 24
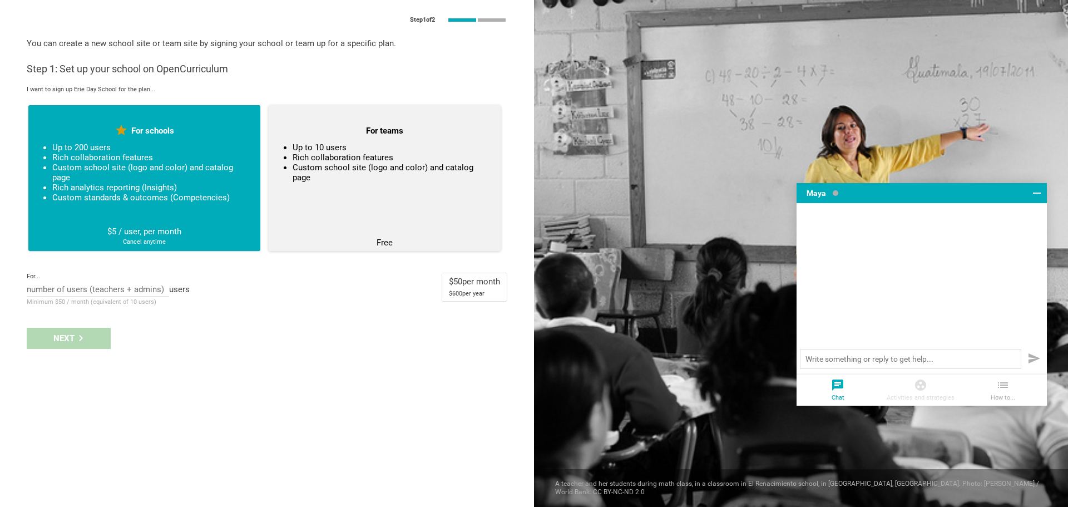
click at [414, 149] on li "Up to 10 users" at bounding box center [390, 147] width 194 height 10
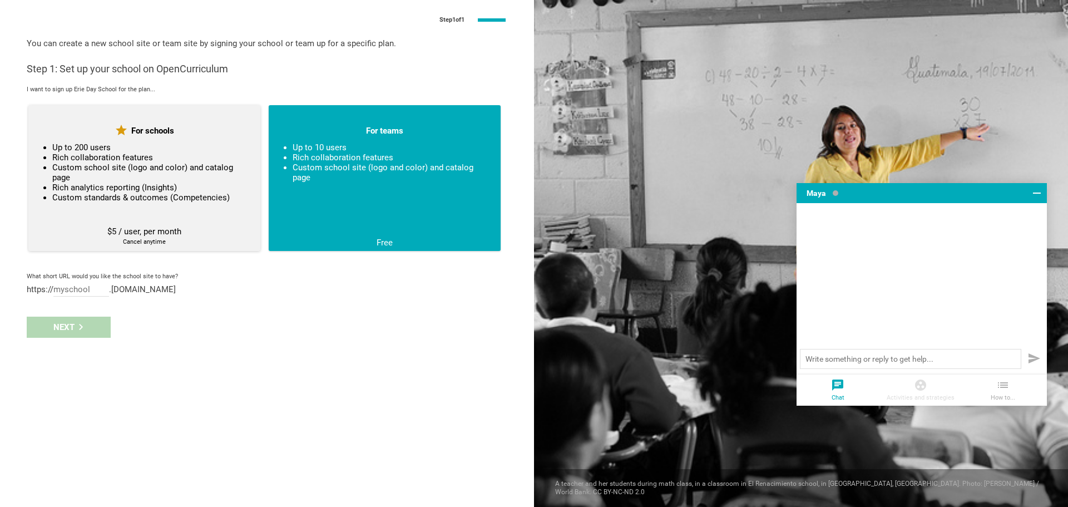
click at [199, 157] on li "Rich collaboration features" at bounding box center [149, 157] width 194 height 10
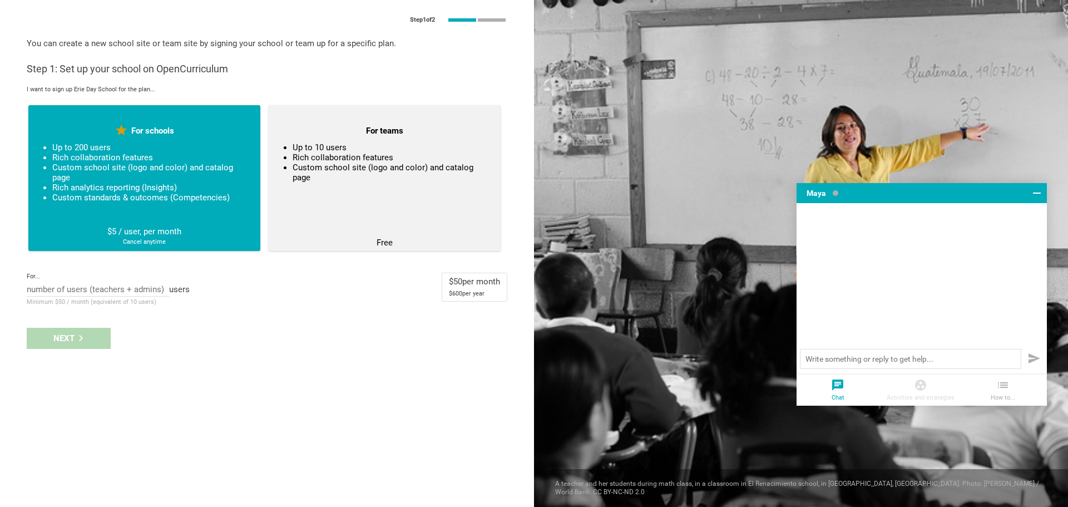
click at [145, 281] on div "For... 10 15 20 25 30 40 50 users Minimum $50 / month (equivalent of 10 users)" at bounding box center [108, 290] width 163 height 35
click at [141, 289] on input "text" at bounding box center [98, 290] width 142 height 12
click at [109, 323] on li "15" at bounding box center [98, 334] width 142 height 24
click at [122, 291] on input "15" at bounding box center [98, 290] width 142 height 12
click at [115, 304] on div "10" at bounding box center [98, 309] width 129 height 11
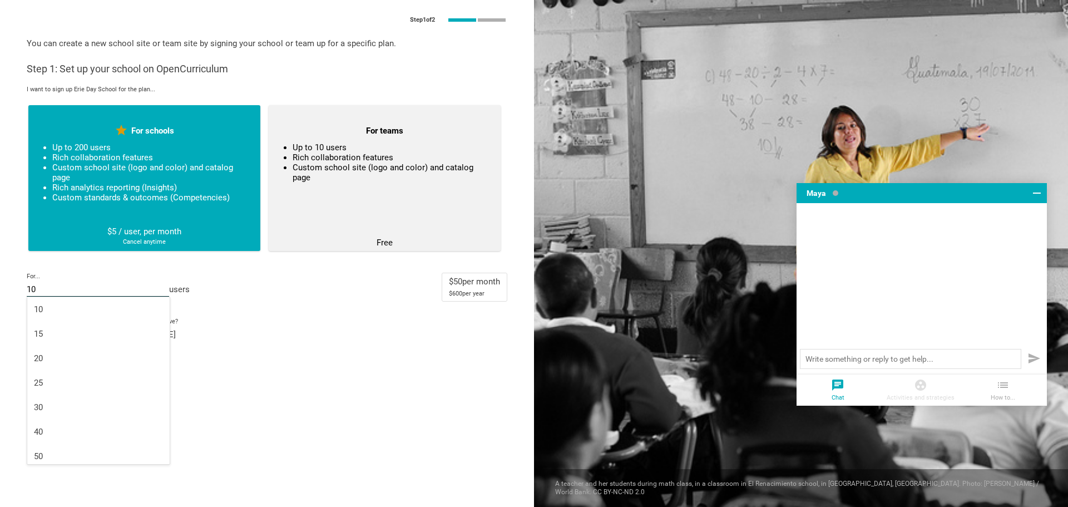
click at [120, 293] on input "10" at bounding box center [98, 290] width 142 height 12
click at [117, 344] on li "15" at bounding box center [98, 334] width 142 height 24
click at [128, 292] on input "15" at bounding box center [98, 290] width 142 height 12
click at [106, 418] on li "30" at bounding box center [98, 407] width 142 height 24
drag, startPoint x: 140, startPoint y: 294, endPoint x: -5, endPoint y: 289, distance: 145.3
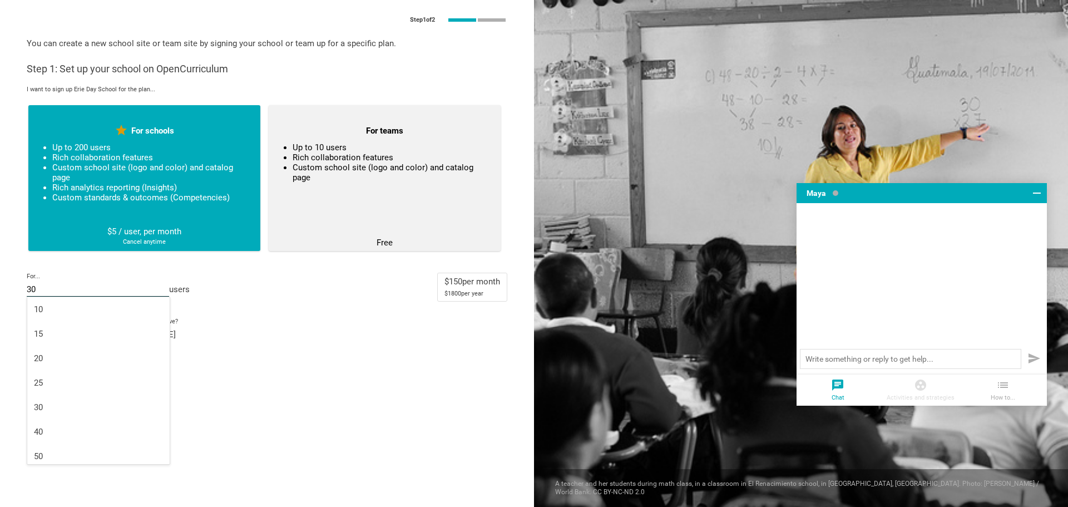
click at [0, 289] on html "Home Planner My Libraries My Curriculum My Files Home Dashboard Explore Nothing…" at bounding box center [534, 253] width 1068 height 507
click at [111, 315] on li "10" at bounding box center [98, 309] width 142 height 24
type input "10"
click at [396, 142] on li "Up to 10 users" at bounding box center [390, 147] width 194 height 10
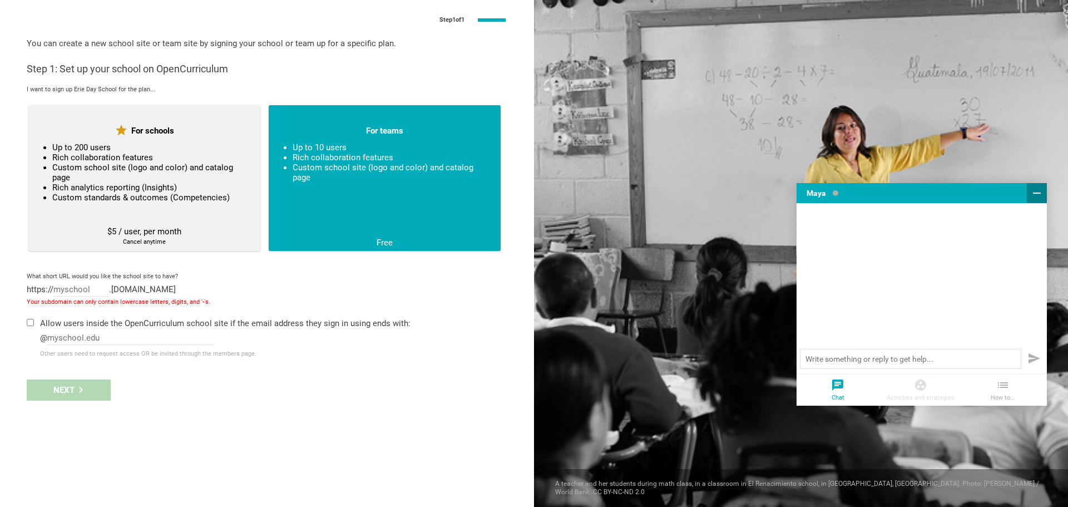
click at [1038, 198] on icon at bounding box center [1036, 192] width 13 height 13
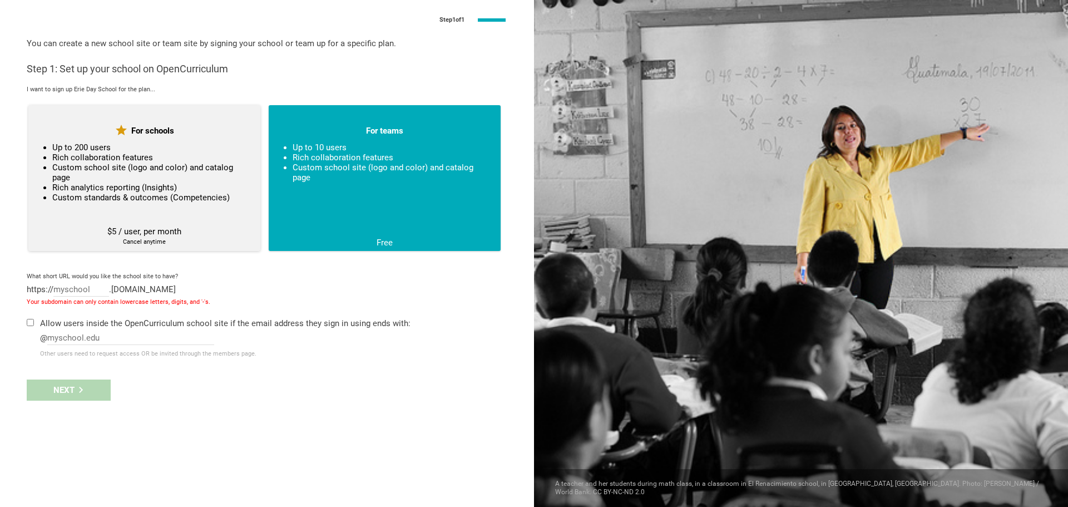
click at [122, 159] on li "Rich collaboration features" at bounding box center [149, 157] width 194 height 10
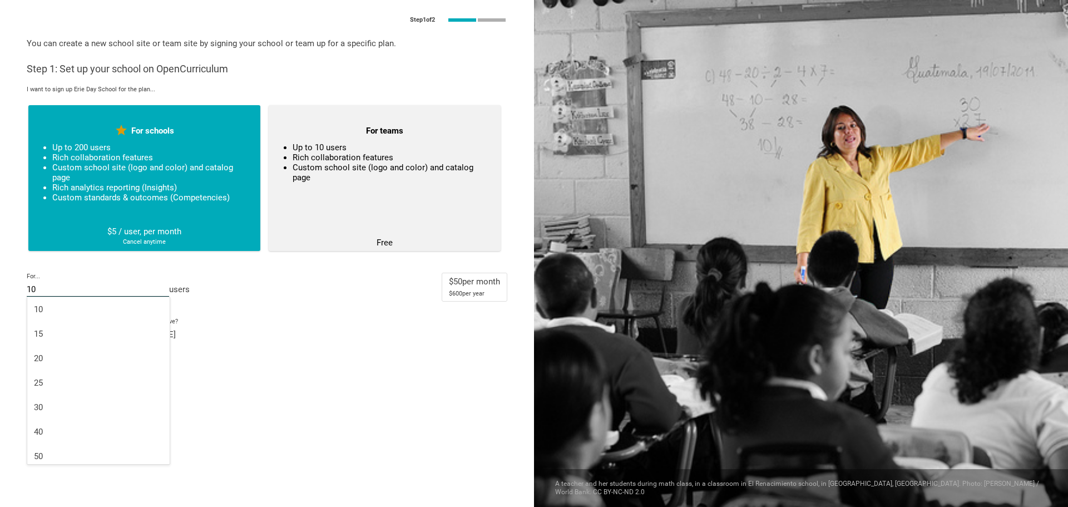
click at [110, 293] on input "10" at bounding box center [98, 290] width 142 height 12
drag, startPoint x: 103, startPoint y: 328, endPoint x: 100, endPoint y: 353, distance: 25.8
click at [100, 353] on ul "10 15 20 25 30 40 50" at bounding box center [98, 382] width 142 height 171
click at [100, 353] on div "20" at bounding box center [98, 358] width 129 height 11
click at [108, 294] on input "20" at bounding box center [98, 290] width 142 height 12
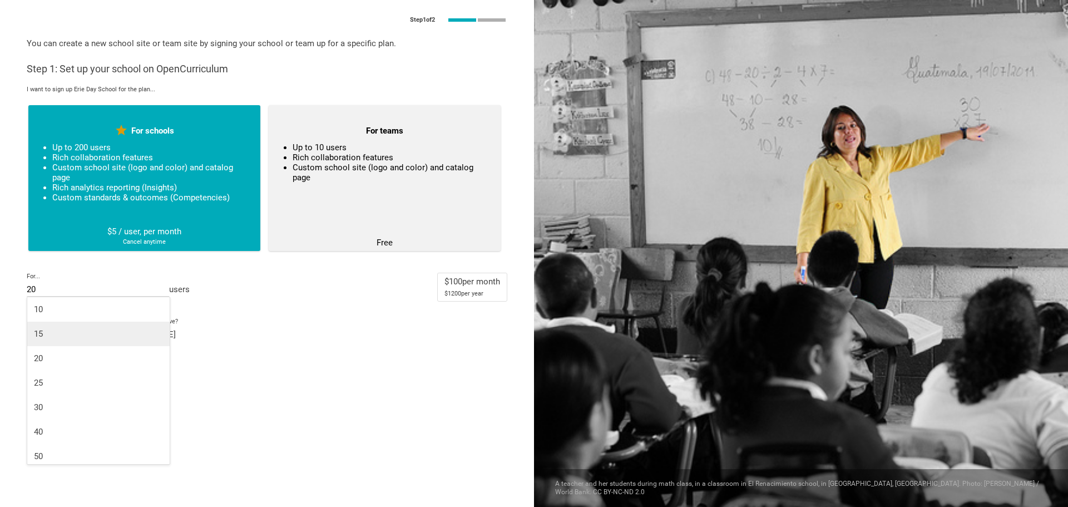
click at [92, 342] on li "15" at bounding box center [98, 334] width 142 height 24
type input "15"
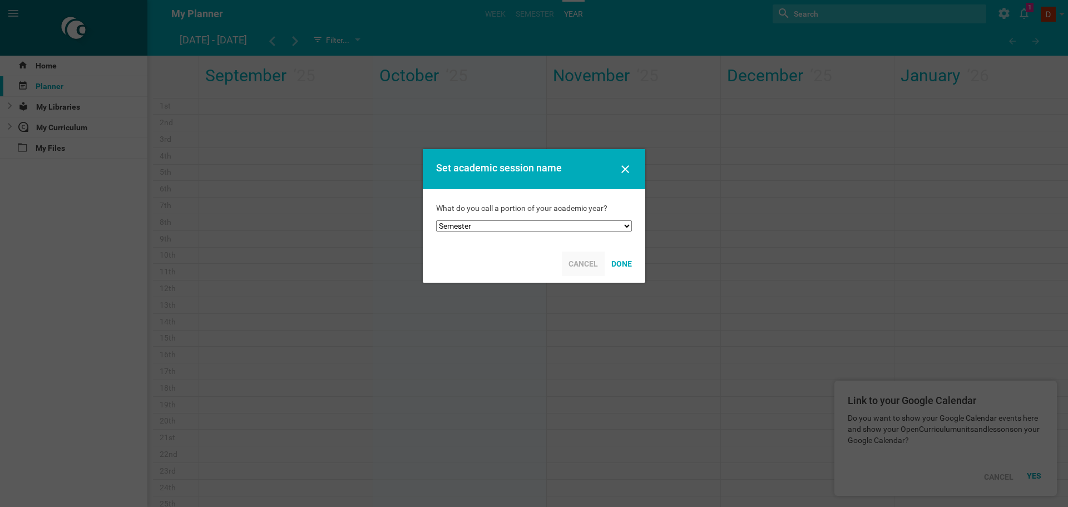
click at [590, 266] on div "Cancel" at bounding box center [583, 263] width 43 height 24
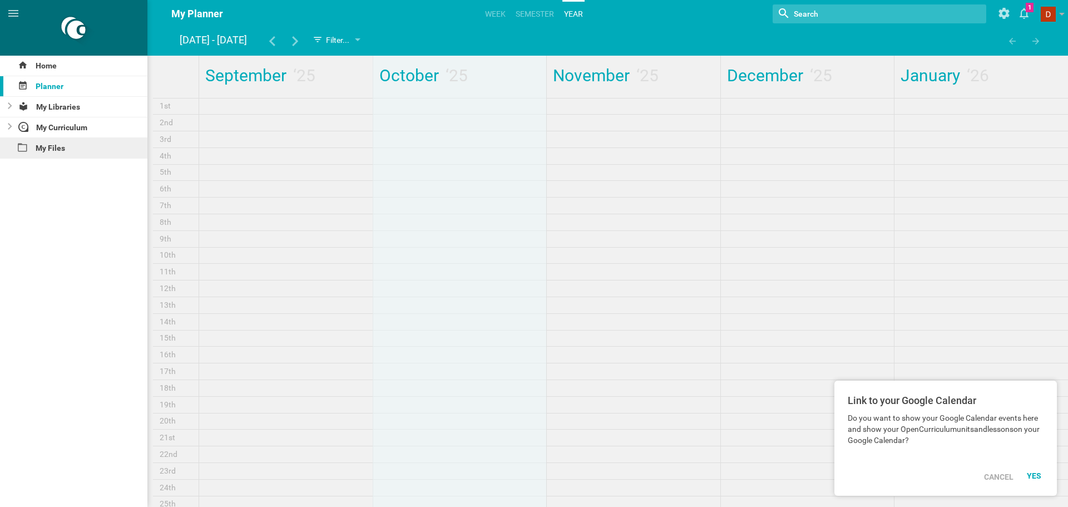
click at [47, 144] on div "My Files" at bounding box center [73, 148] width 147 height 20
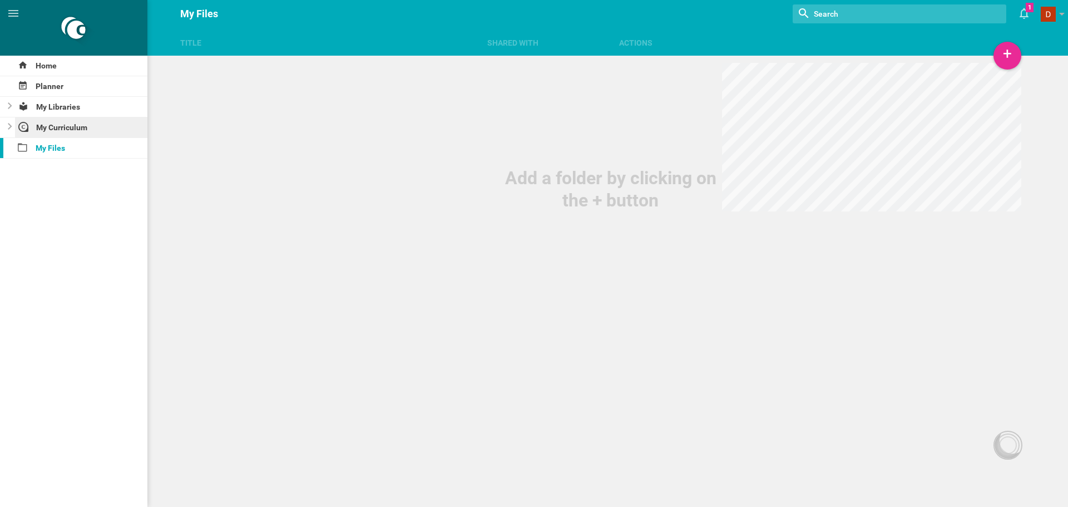
click at [50, 130] on div "My Curriculum" at bounding box center [81, 127] width 133 height 20
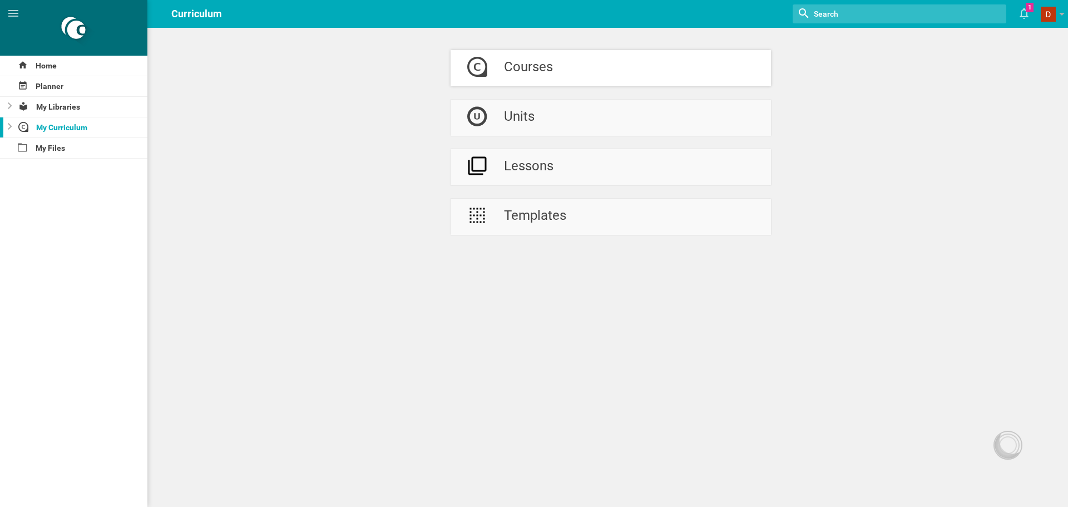
click at [526, 59] on div "Courses" at bounding box center [528, 68] width 49 height 36
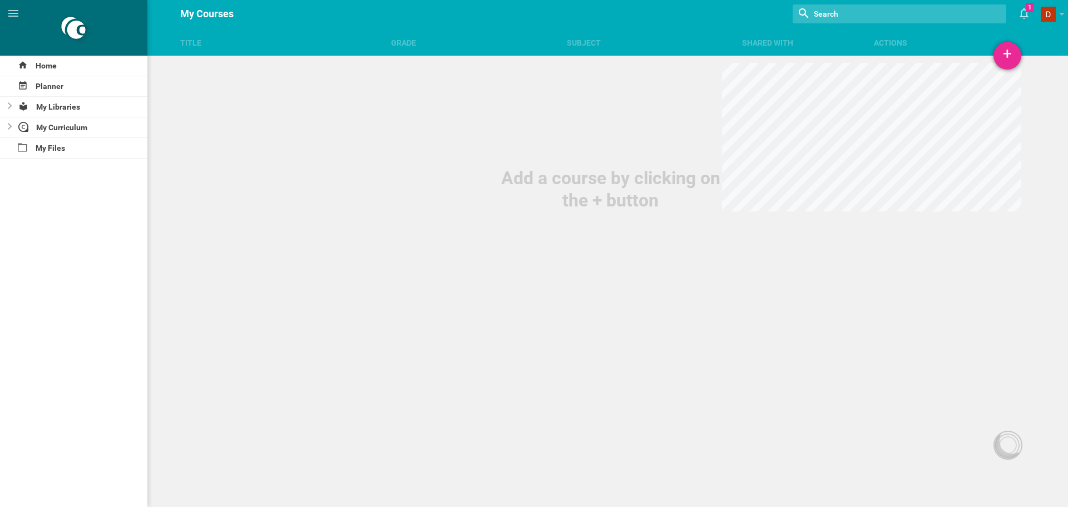
click at [1017, 56] on div "+" at bounding box center [1008, 56] width 28 height 28
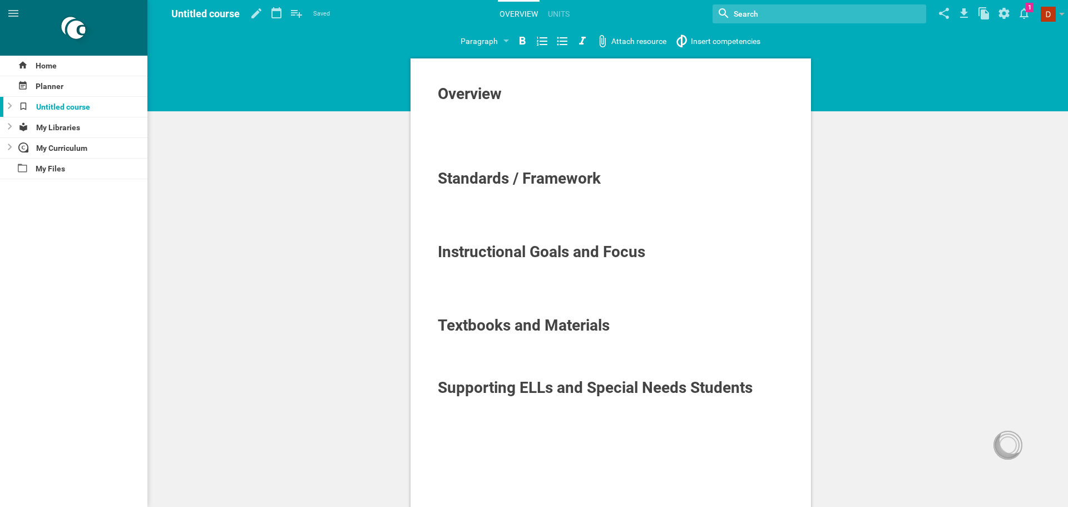
click at [533, 184] on span "Standards / Framework" at bounding box center [519, 178] width 163 height 18
click at [439, 175] on span "Standards / Framework" at bounding box center [519, 178] width 163 height 18
click at [464, 109] on div at bounding box center [611, 108] width 347 height 11
click at [477, 95] on span "Overview" at bounding box center [470, 94] width 64 height 18
click at [481, 204] on div at bounding box center [611, 204] width 347 height 11
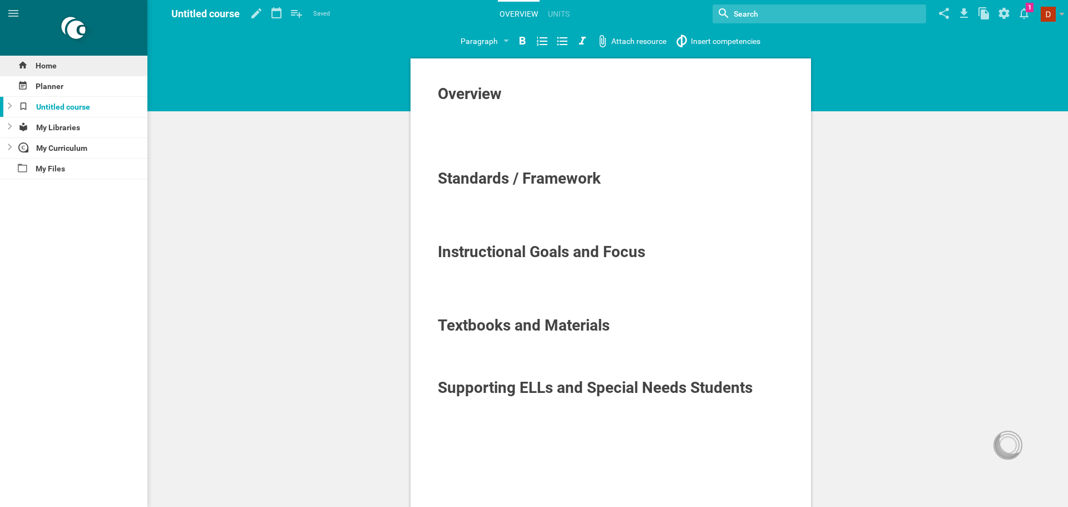
click at [57, 68] on div "Home" at bounding box center [73, 66] width 147 height 20
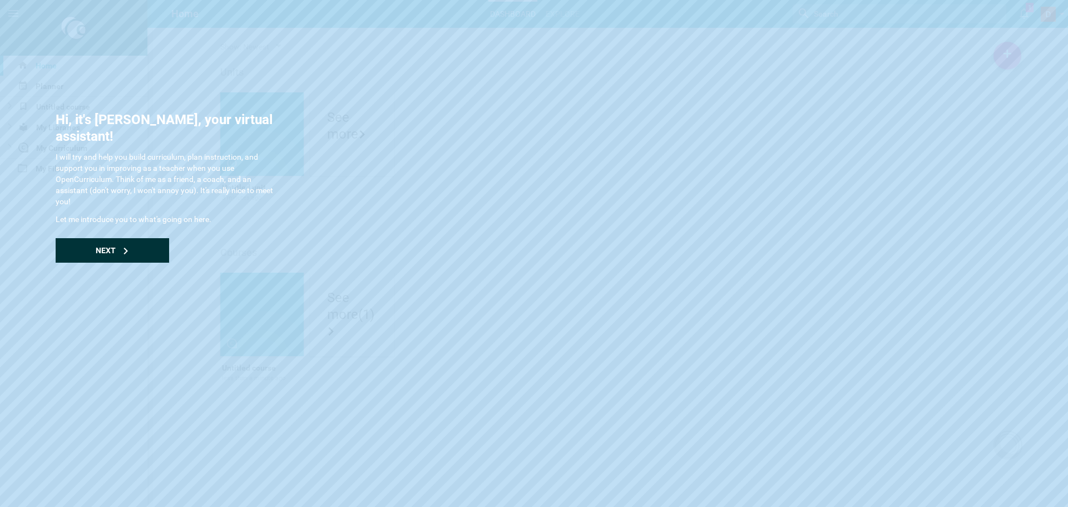
click at [126, 248] on icon at bounding box center [125, 251] width 4 height 7
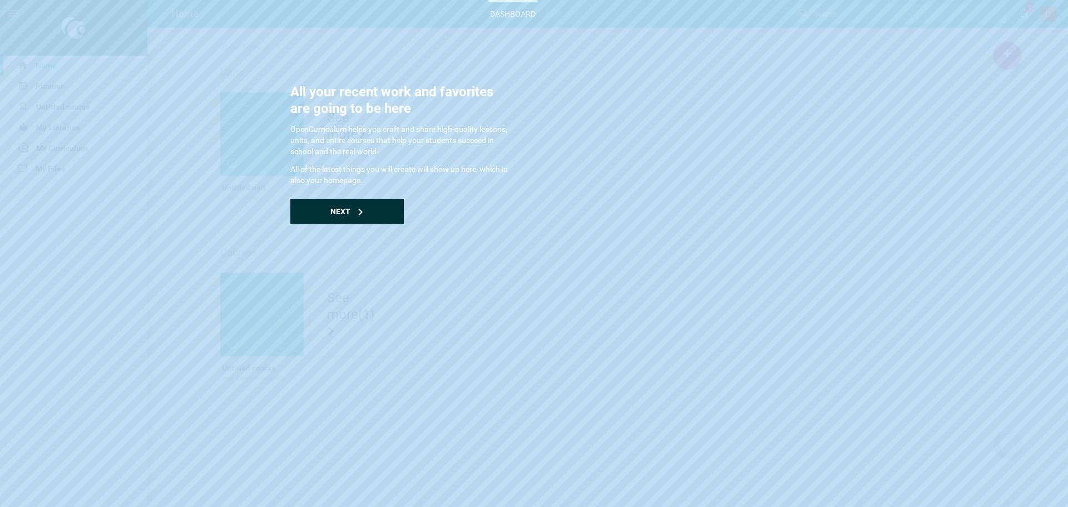
click at [335, 209] on span "Next" at bounding box center [340, 211] width 20 height 9
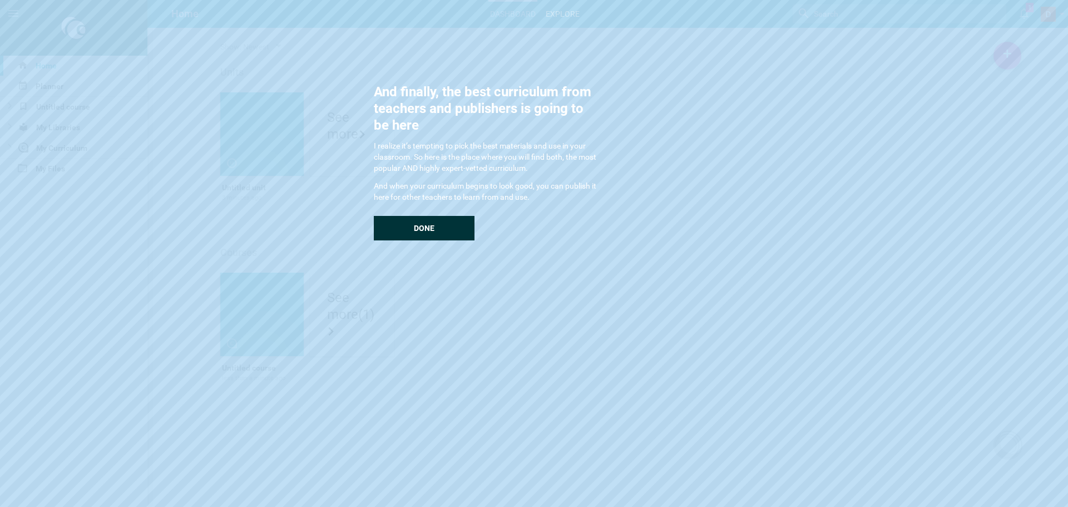
click at [434, 233] on div "Done" at bounding box center [424, 228] width 101 height 24
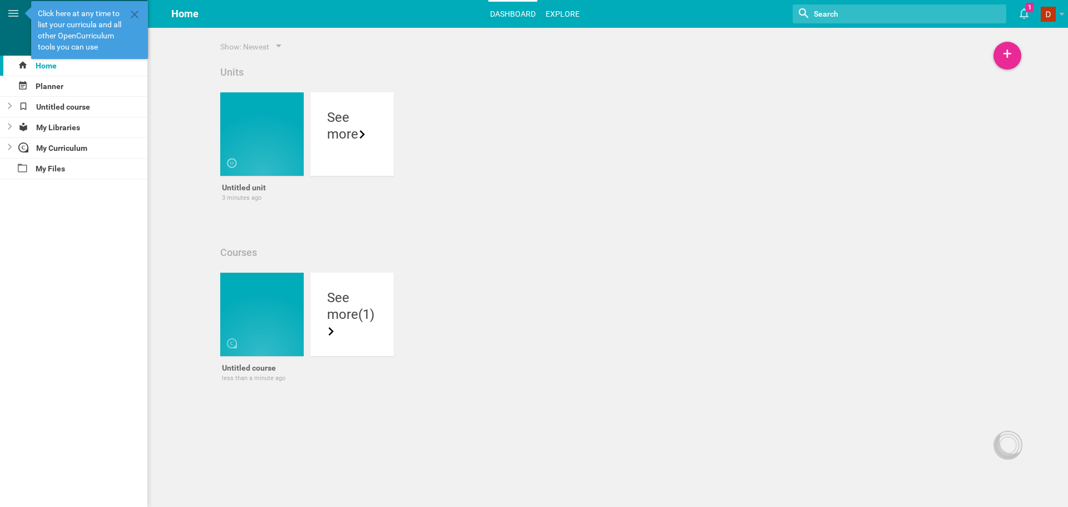
click at [570, 9] on link "Explore" at bounding box center [562, 14] width 37 height 24
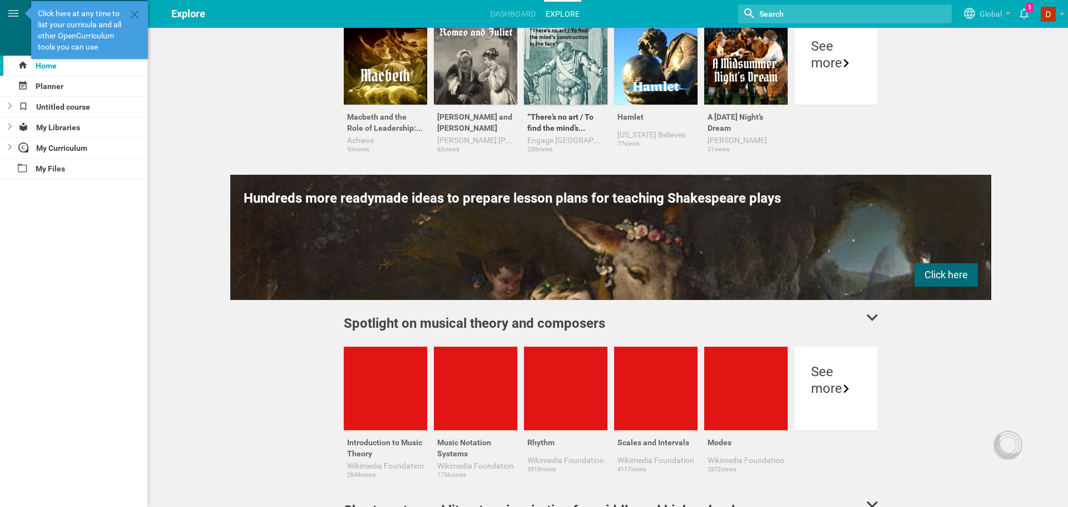
scroll to position [223, 0]
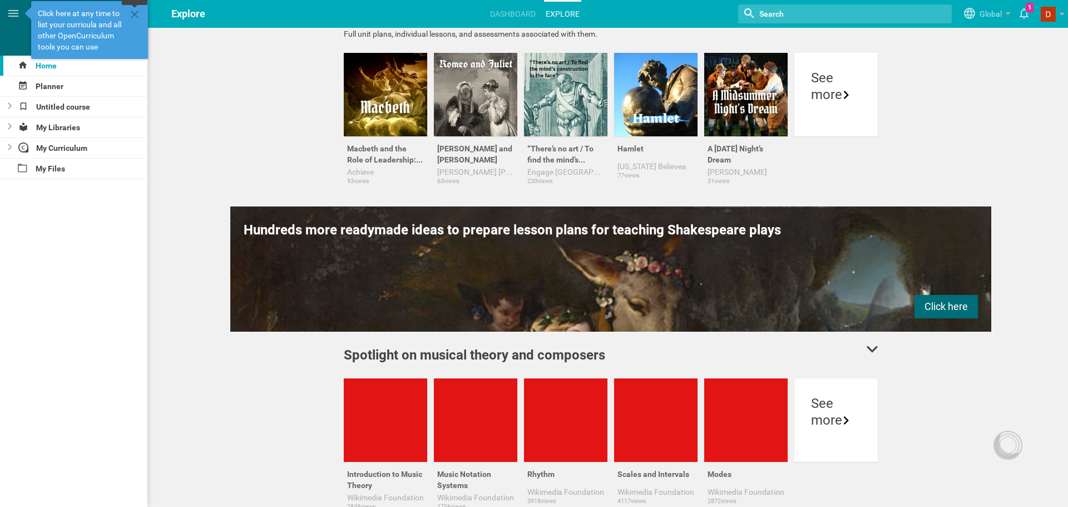
click at [134, 16] on icon at bounding box center [134, 14] width 13 height 13
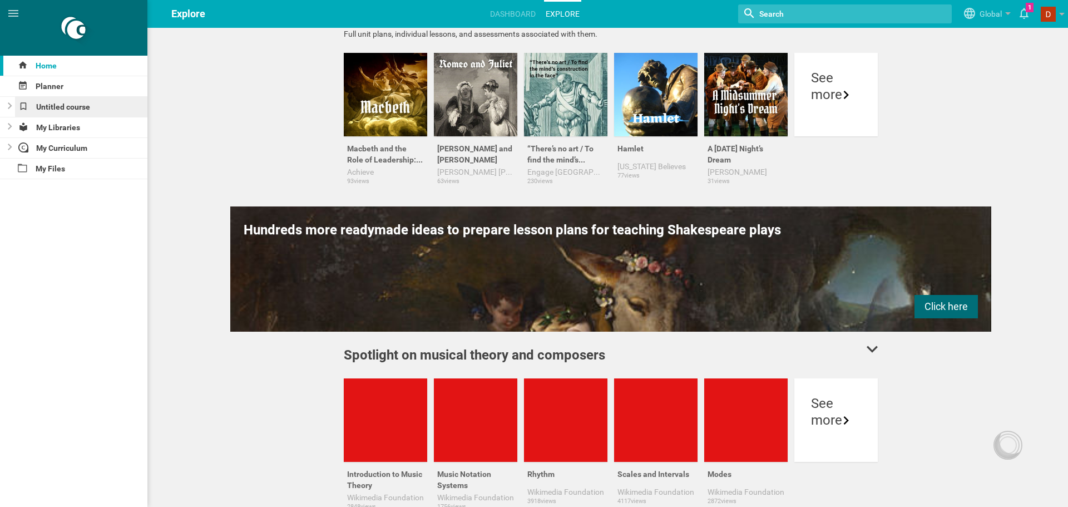
click at [50, 107] on div "Untitled course" at bounding box center [81, 107] width 133 height 20
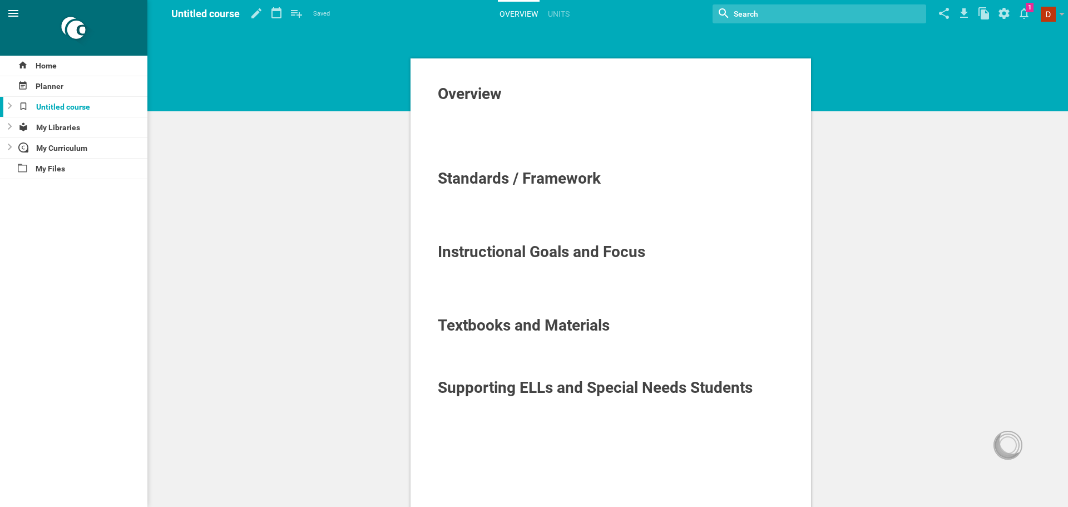
click at [19, 9] on icon at bounding box center [13, 13] width 13 height 13
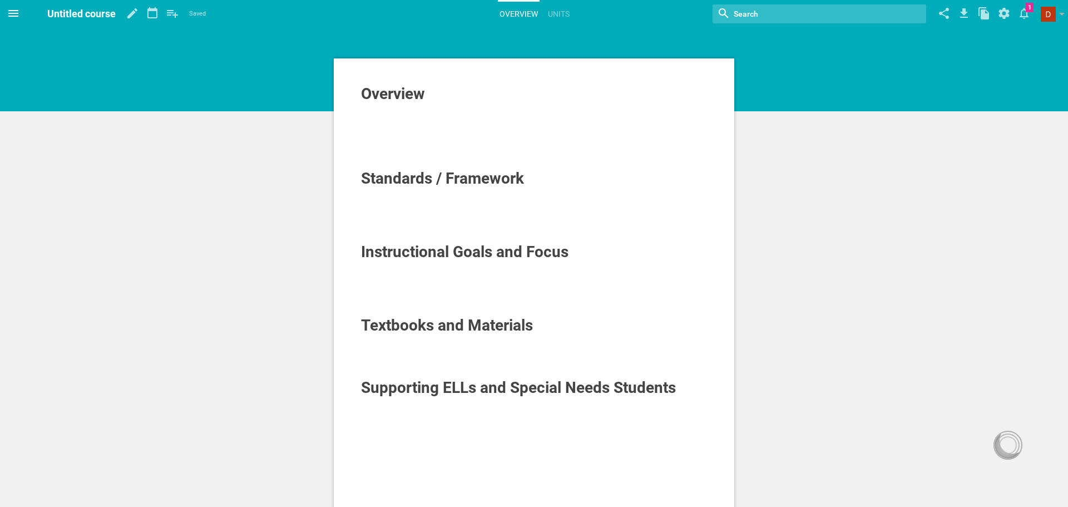
click at [17, 11] on icon at bounding box center [13, 13] width 10 height 7
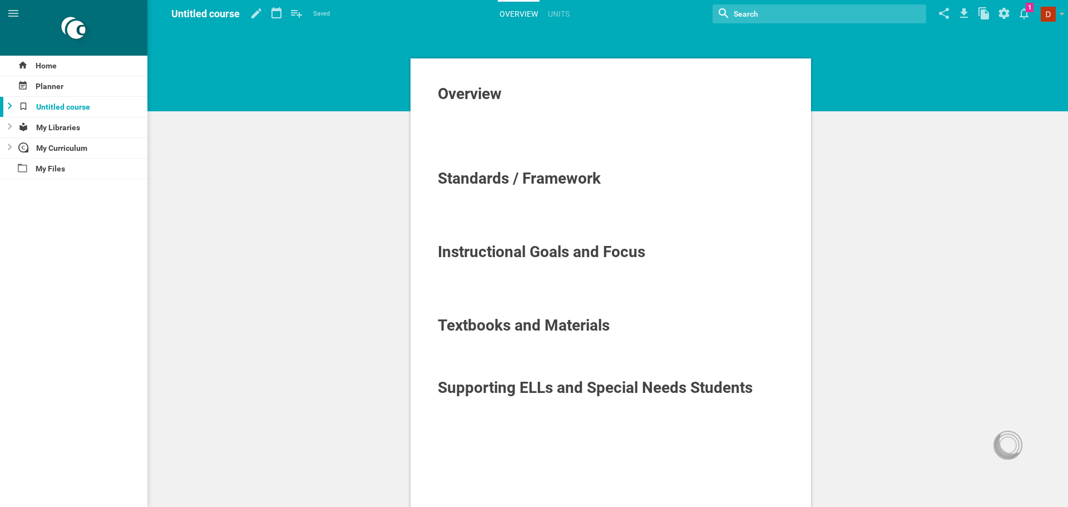
click at [10, 108] on icon at bounding box center [10, 105] width 4 height 7
click at [10, 108] on div at bounding box center [6, 107] width 13 height 20
click at [10, 131] on div at bounding box center [6, 127] width 13 height 20
click at [12, 146] on icon at bounding box center [10, 147] width 4 height 7
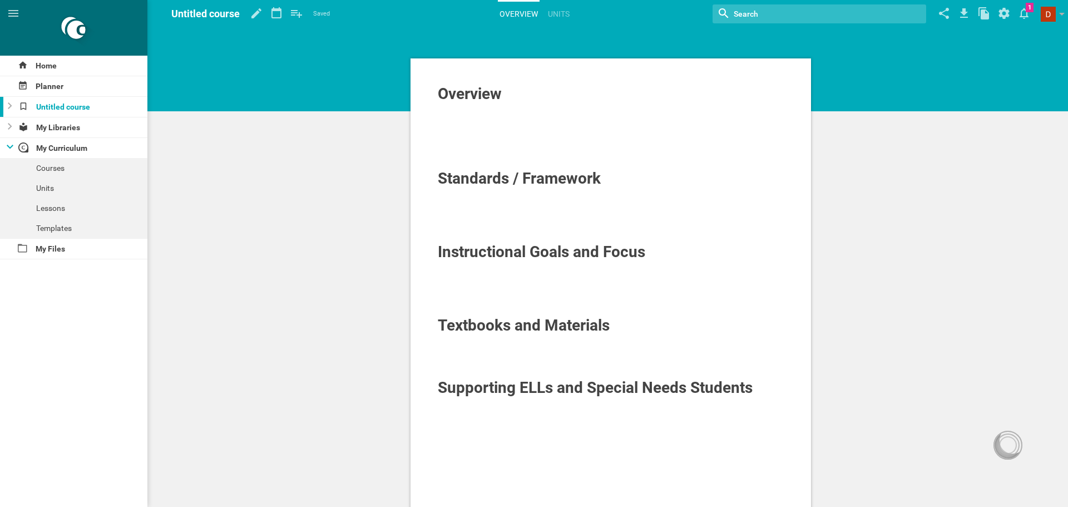
click at [9, 146] on icon at bounding box center [10, 147] width 7 height 4
